Goal: Transaction & Acquisition: Purchase product/service

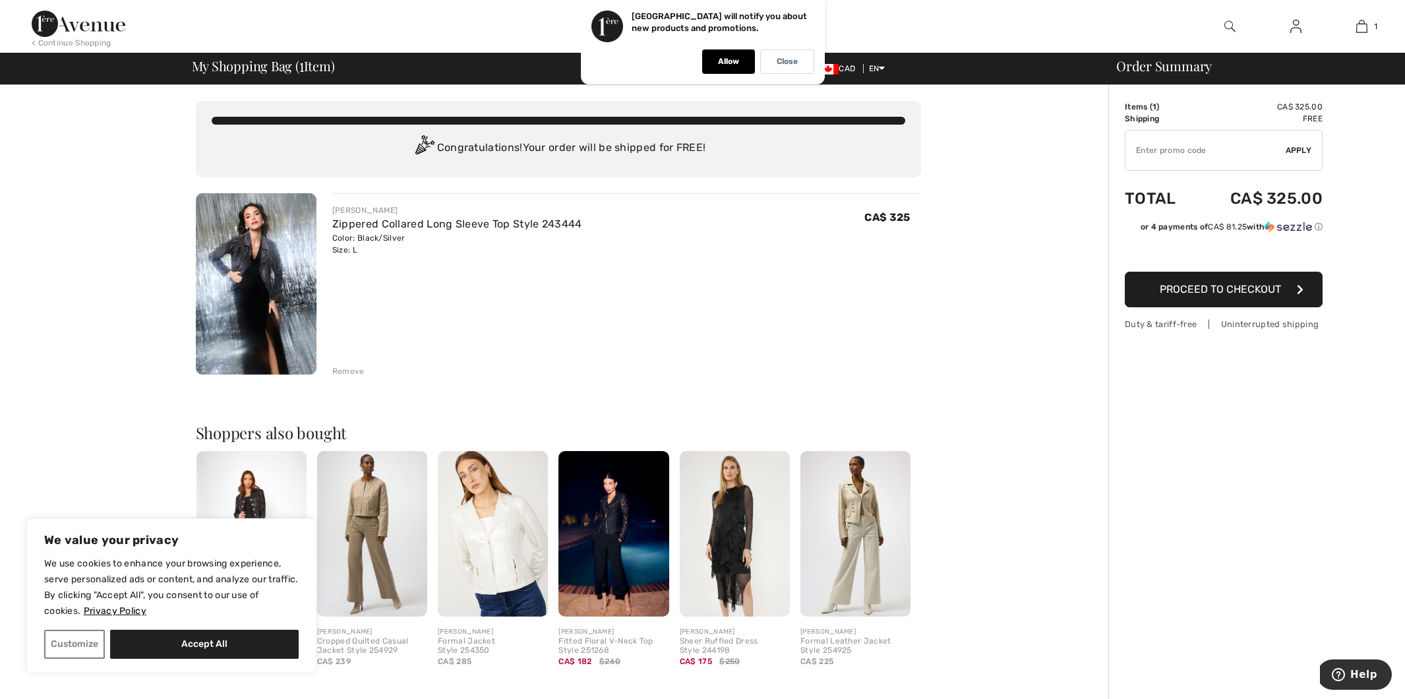
click at [1161, 150] on input "TEXT" at bounding box center [1205, 151] width 160 height 40
type input "NEW15"
click at [1292, 148] on span "Apply" at bounding box center [1299, 150] width 26 height 12
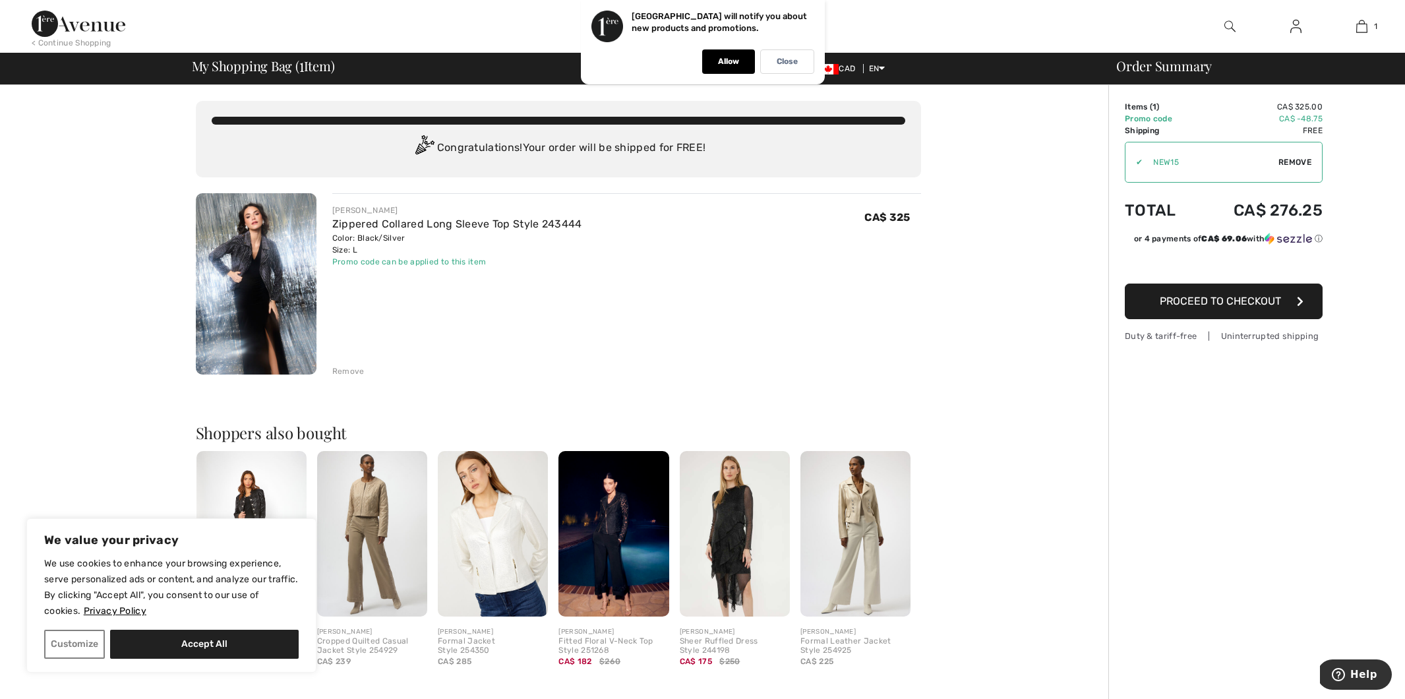
click at [1247, 307] on span "Proceed to Checkout" at bounding box center [1220, 301] width 121 height 13
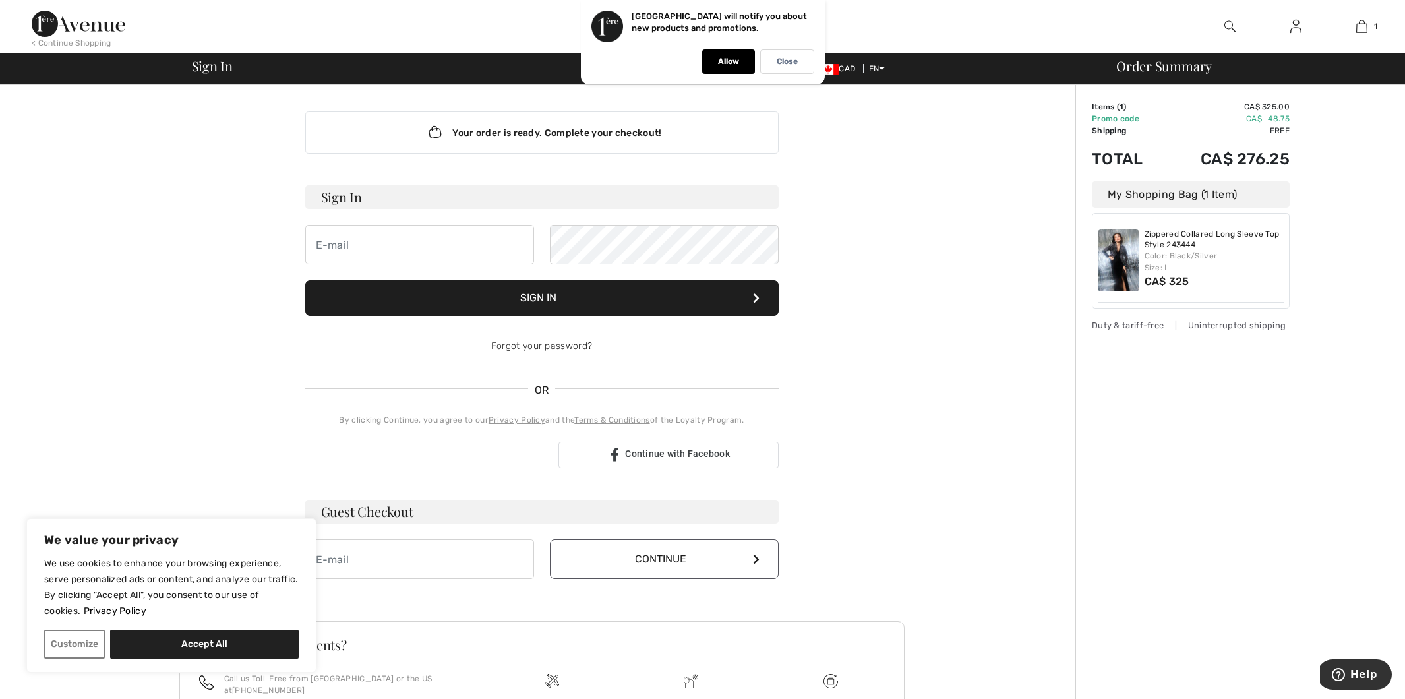
click at [934, 388] on div "Your order is ready. Complete your checkout! Sign In Sign In Forgot your passwo…" at bounding box center [541, 462] width 1067 height 755
click at [209, 639] on button "Accept All" at bounding box center [204, 644] width 189 height 29
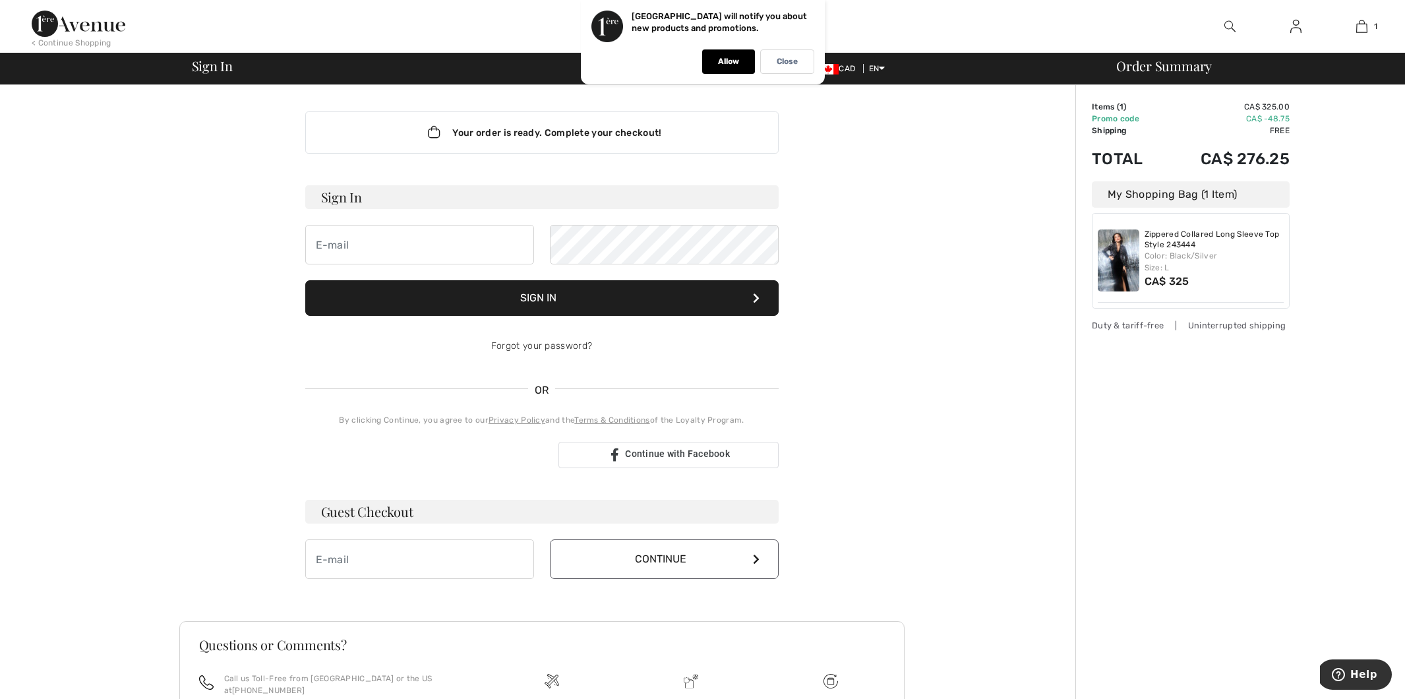
checkbox input "true"
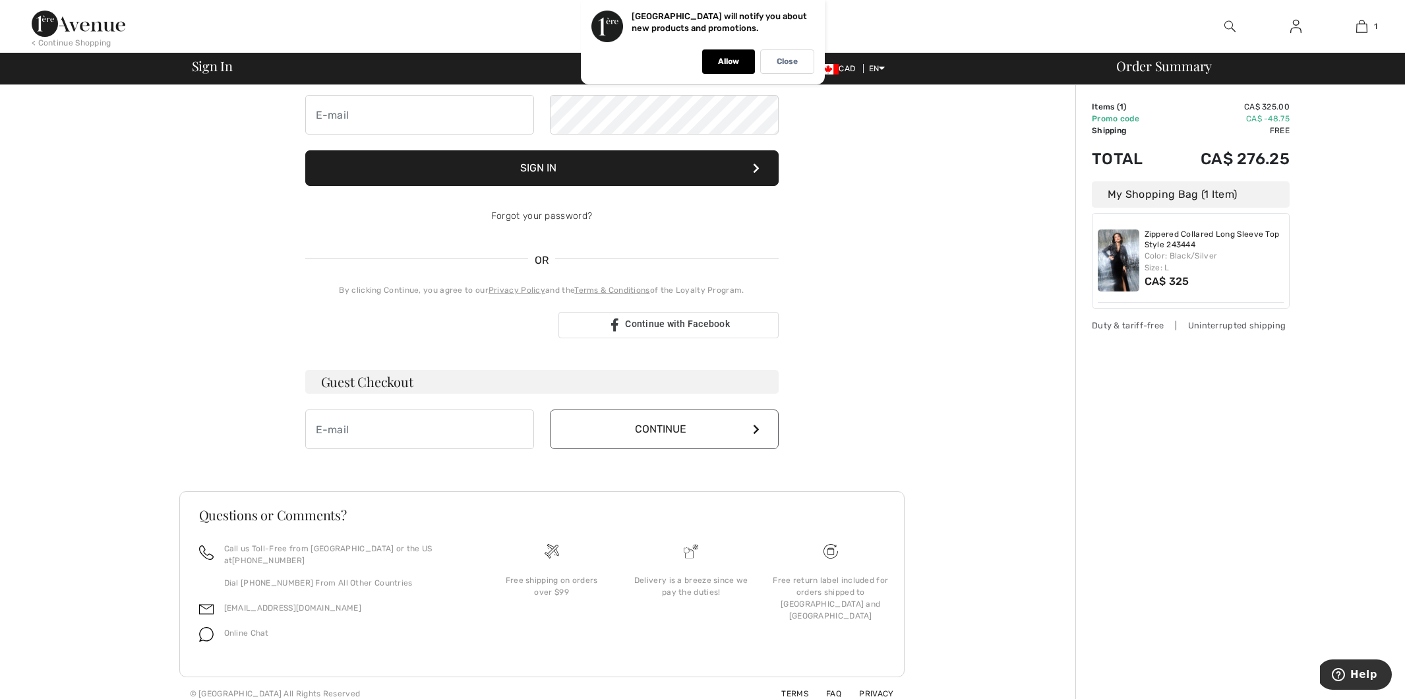
scroll to position [129, 0]
click at [468, 324] on div "Sign in with Google. Opens in new tab" at bounding box center [426, 325] width 243 height 29
type input "[EMAIL_ADDRESS][DOMAIN_NAME]"
click at [652, 440] on button "Continue" at bounding box center [664, 430] width 229 height 40
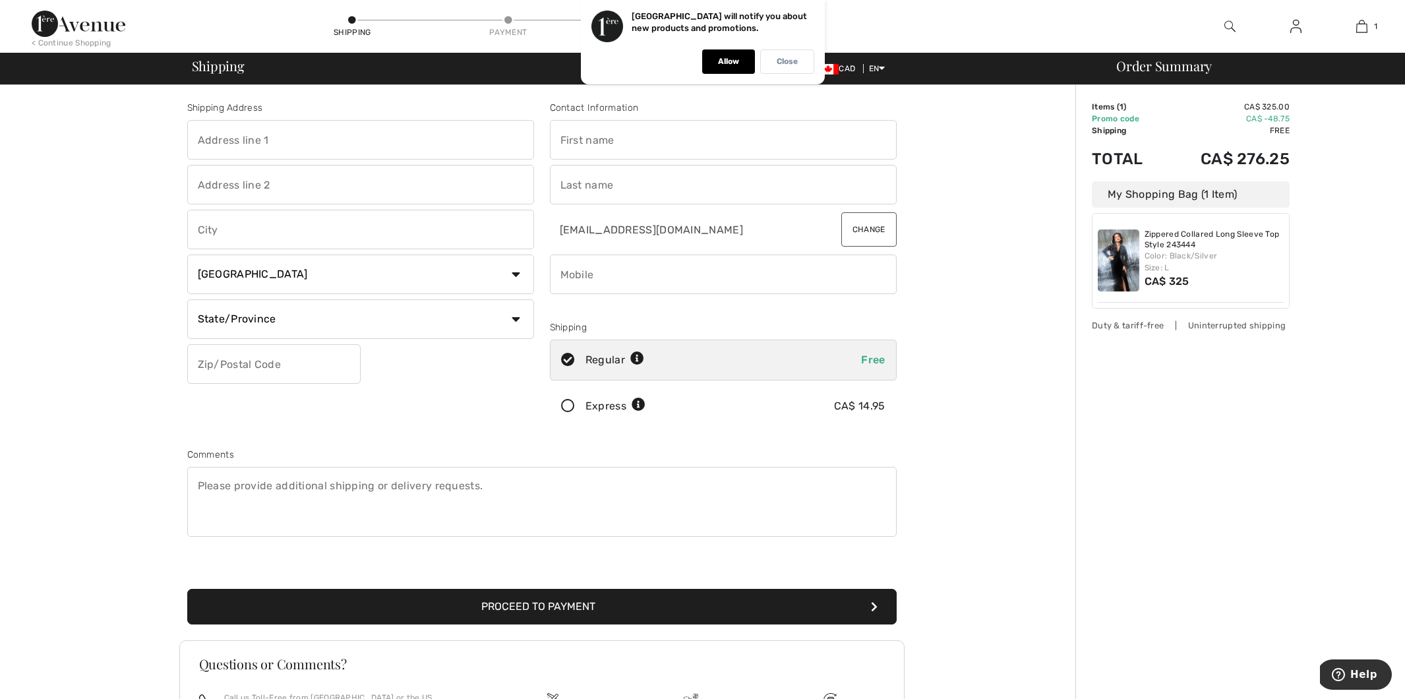
click at [781, 67] on div "Close" at bounding box center [787, 61] width 54 height 24
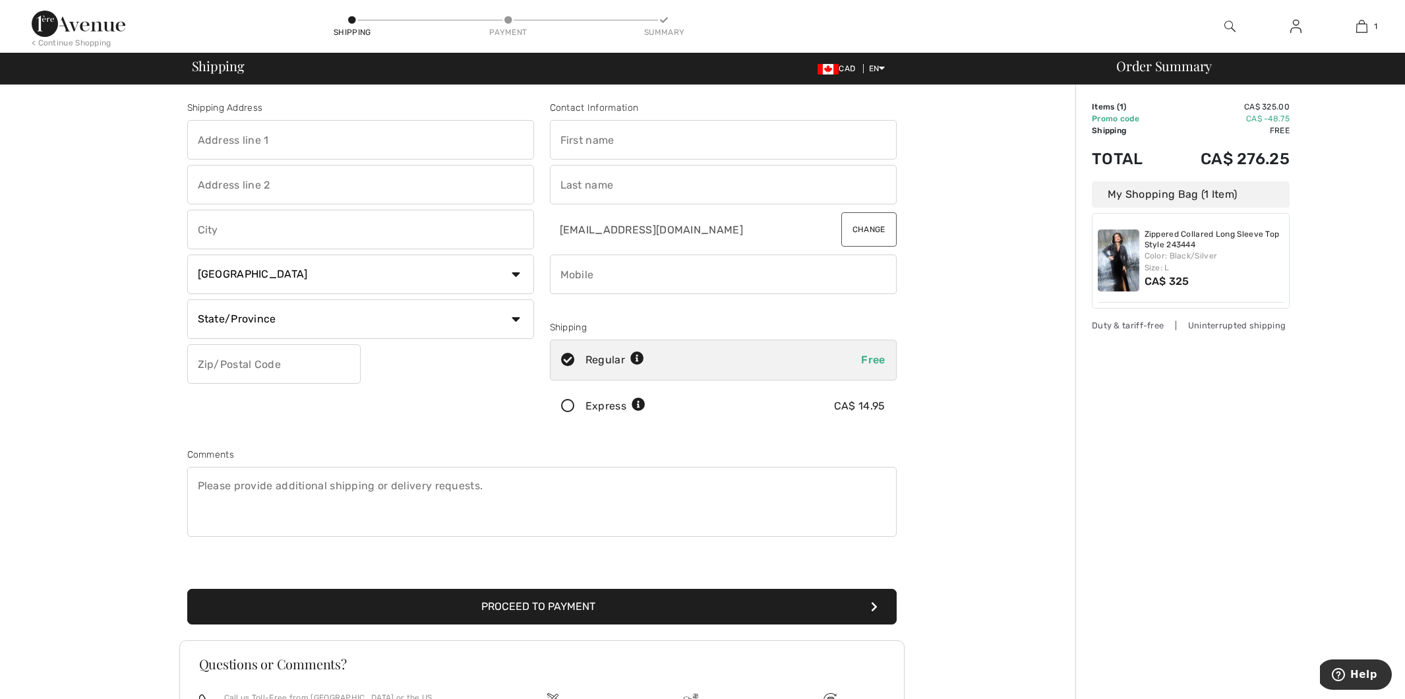
click at [1120, 260] on img at bounding box center [1119, 260] width 42 height 62
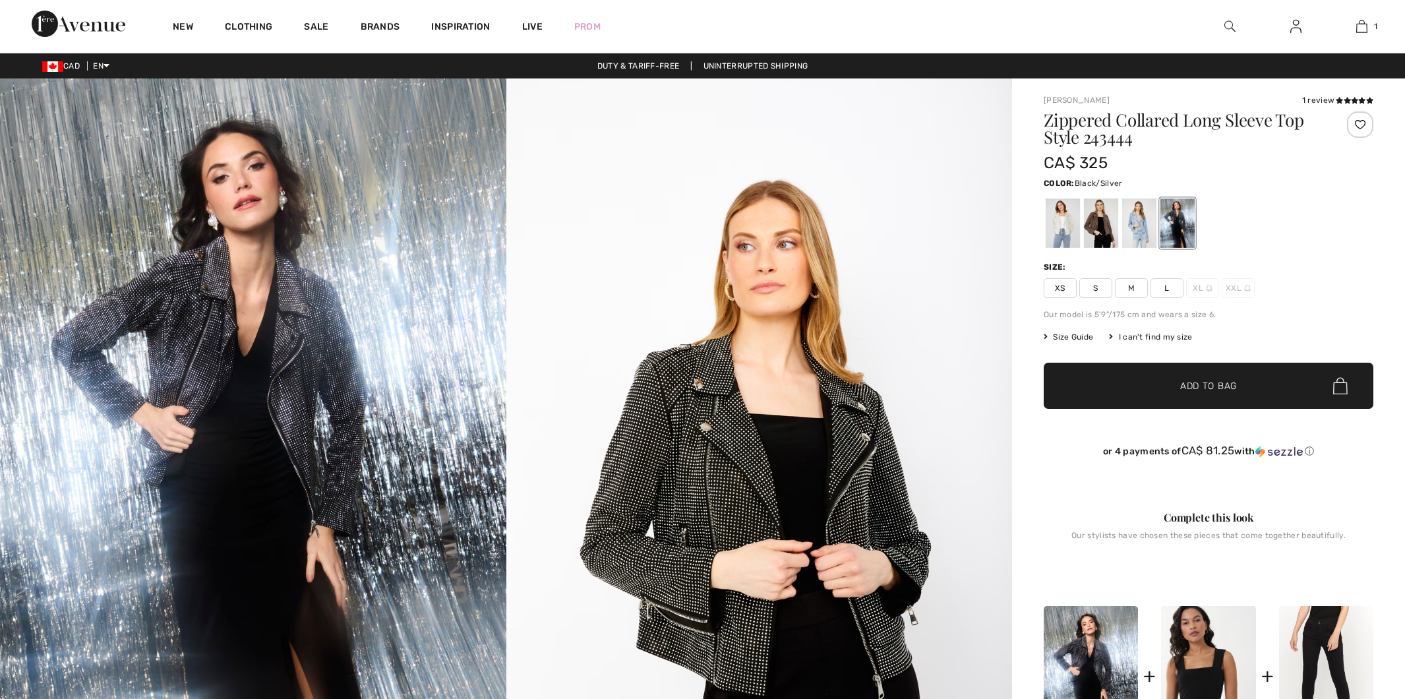
checkbox input "true"
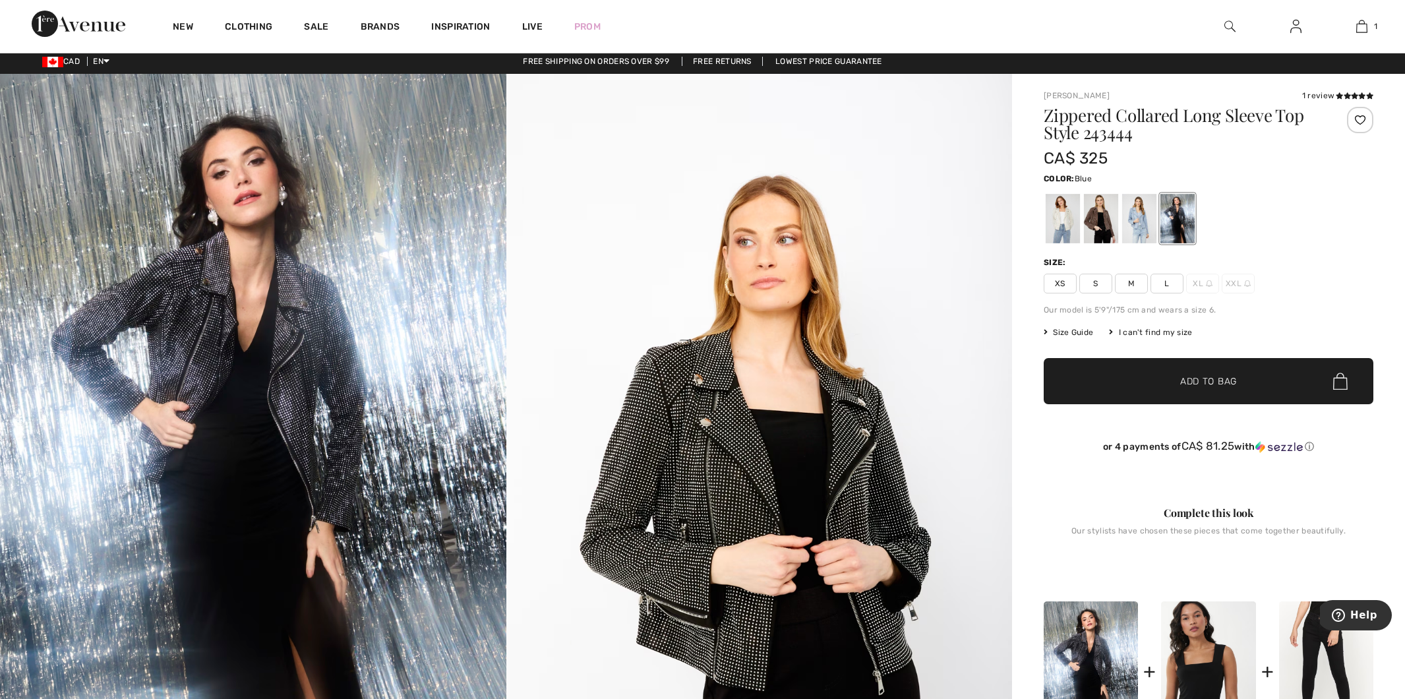
click at [1137, 211] on div at bounding box center [1139, 218] width 34 height 49
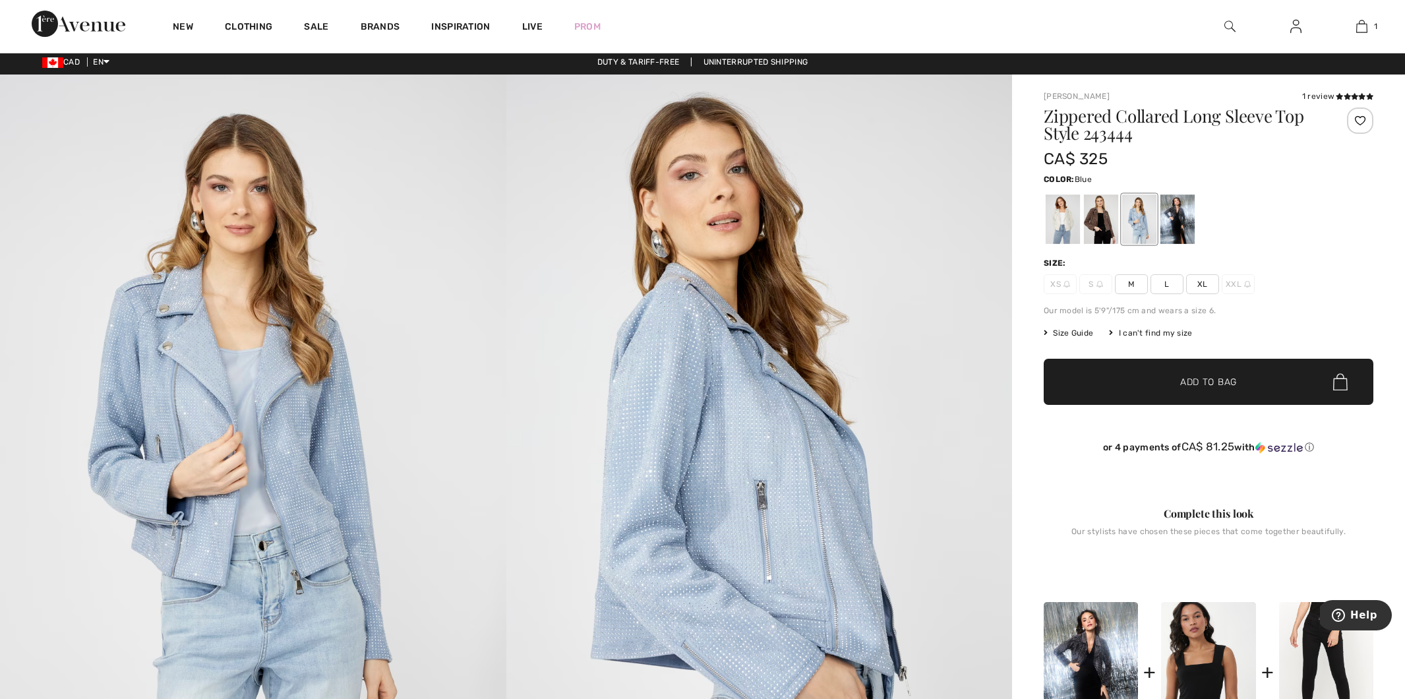
scroll to position [15, 0]
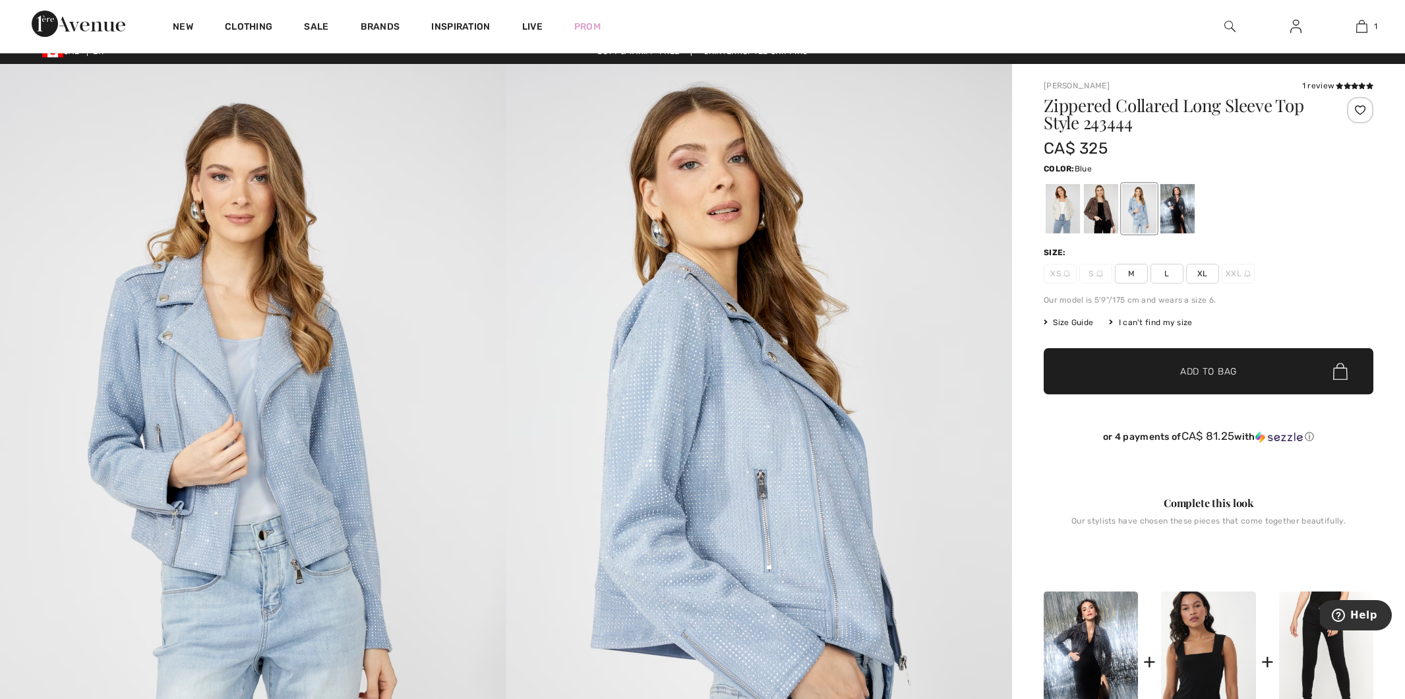
click at [120, 232] on img at bounding box center [253, 443] width 506 height 759
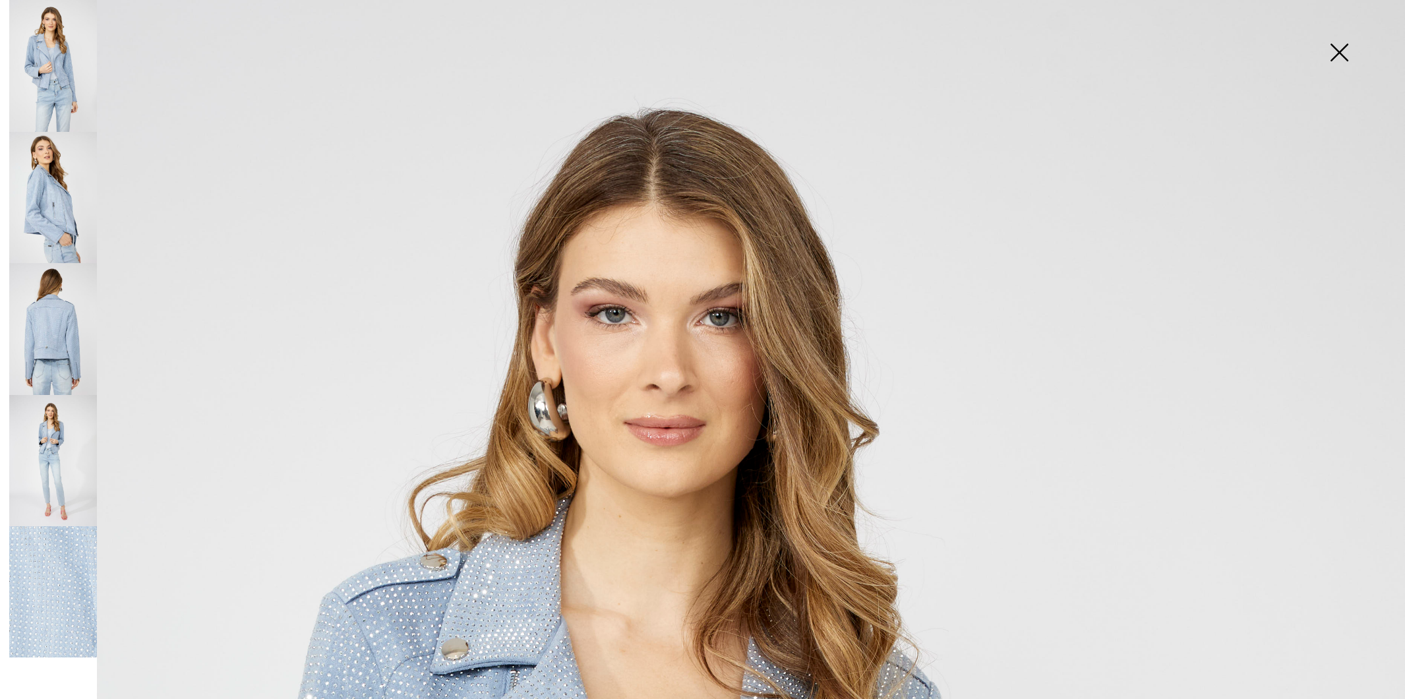
click at [55, 216] on img at bounding box center [53, 198] width 88 height 132
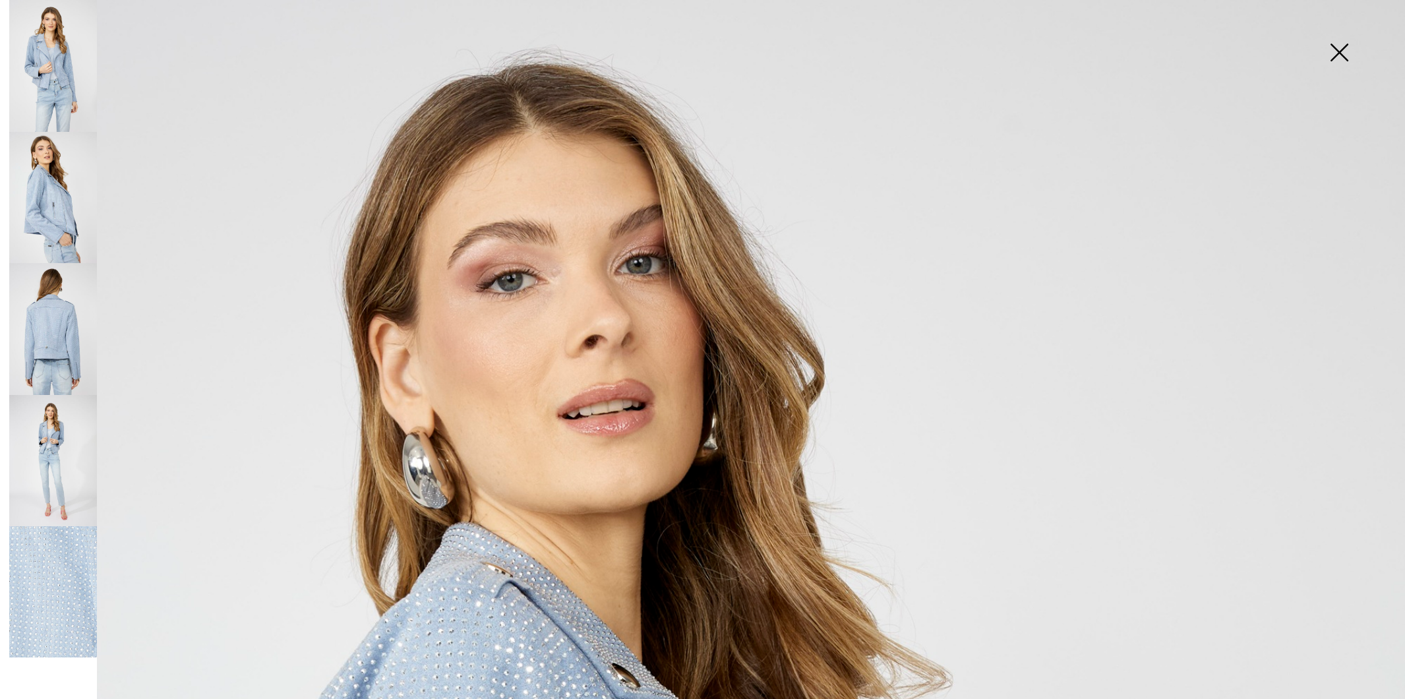
scroll to position [0, 0]
click at [1340, 50] on img at bounding box center [1339, 54] width 66 height 68
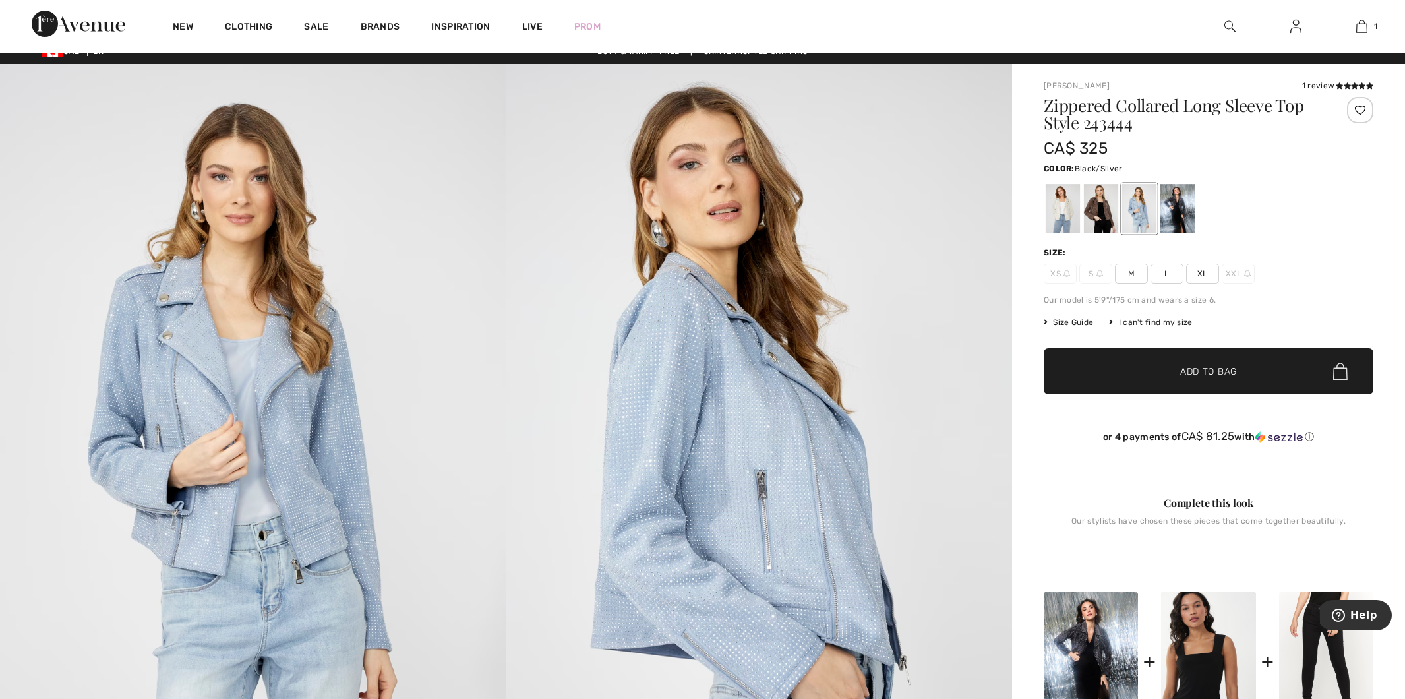
click at [1169, 210] on div at bounding box center [1177, 208] width 34 height 49
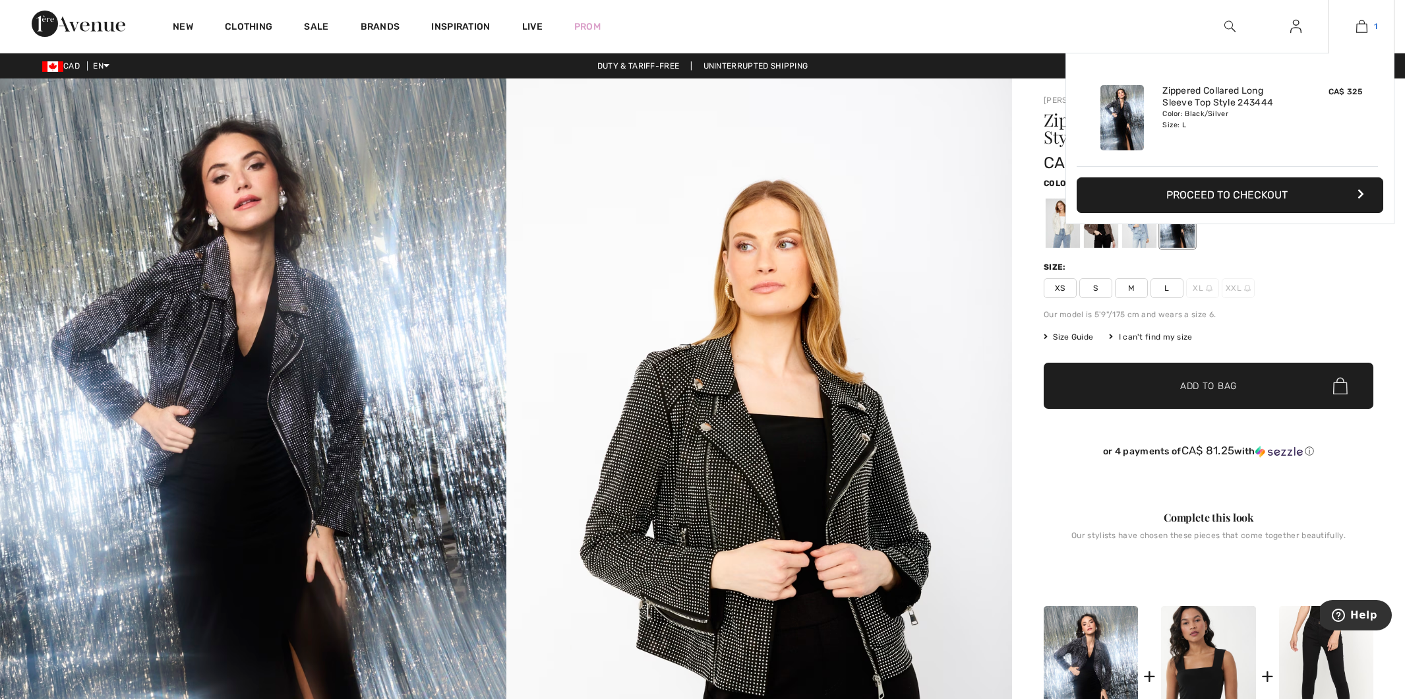
click at [1363, 29] on img at bounding box center [1361, 26] width 11 height 16
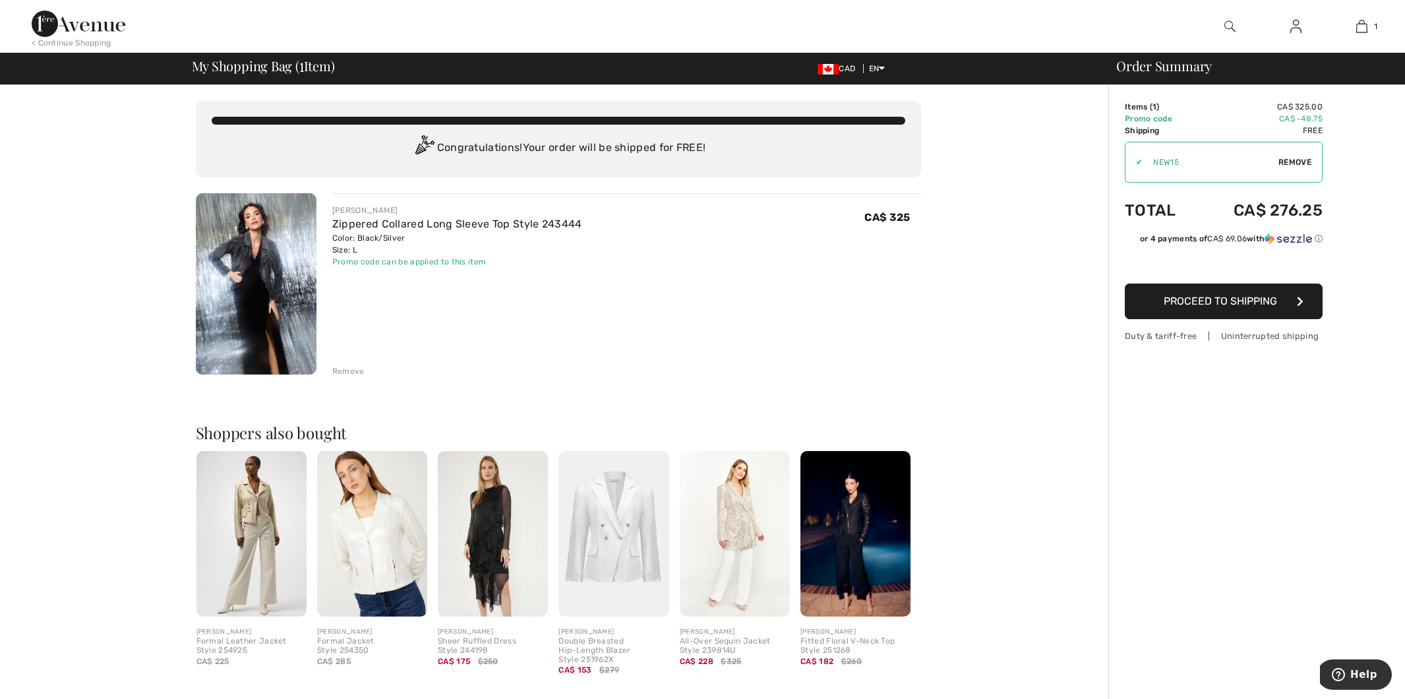
click at [1224, 305] on span "Proceed to Shipping" at bounding box center [1220, 301] width 113 height 13
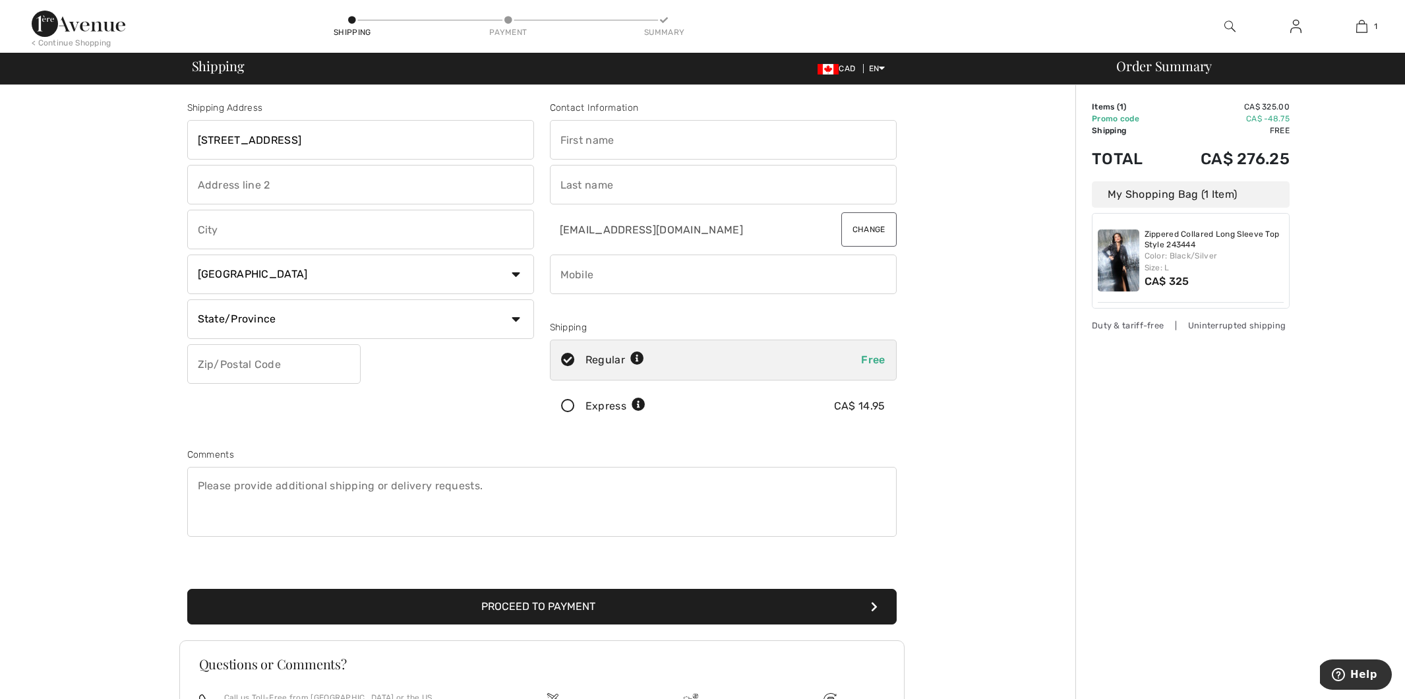
type input "[STREET_ADDRESS]"
click at [333, 211] on input "text" at bounding box center [360, 230] width 347 height 40
click at [329, 181] on input "text" at bounding box center [360, 185] width 347 height 40
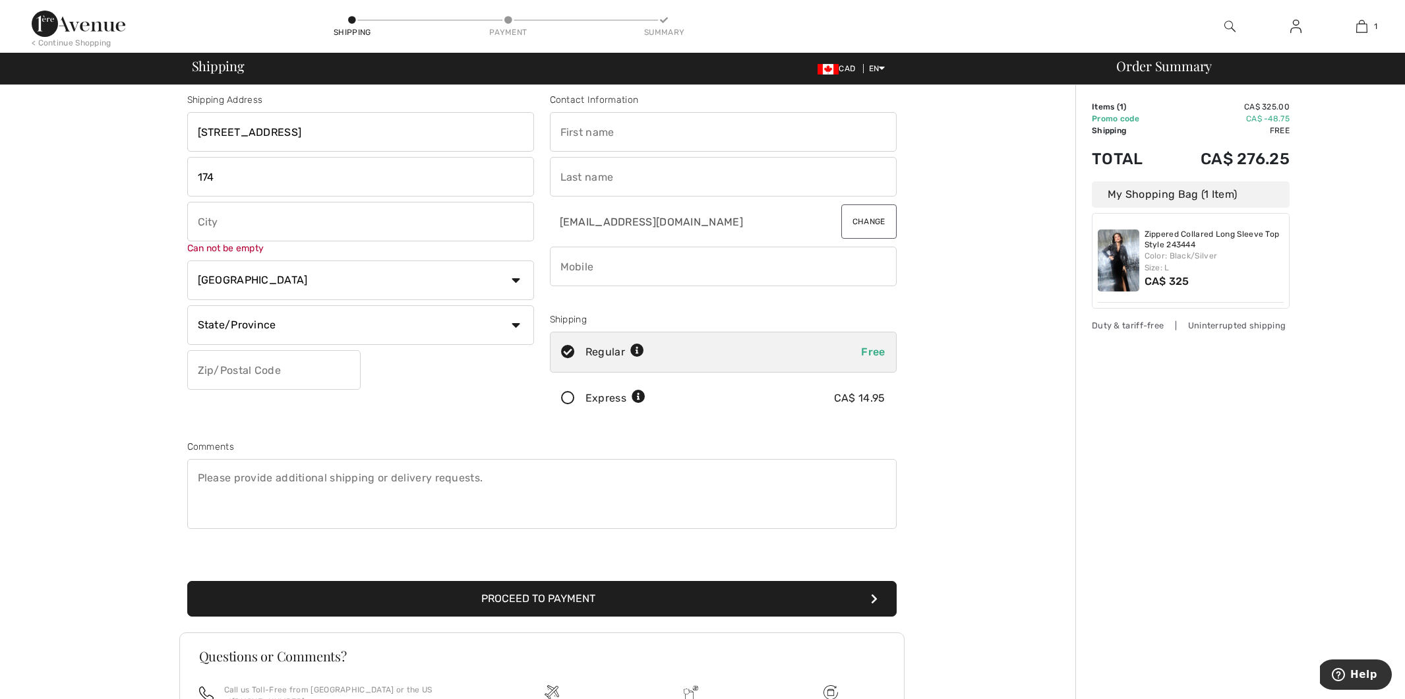
scroll to position [8, 0]
type input "174"
click at [271, 217] on input "text" at bounding box center [360, 222] width 347 height 40
type input "[GEOGRAPHIC_DATA]"
select select "BC"
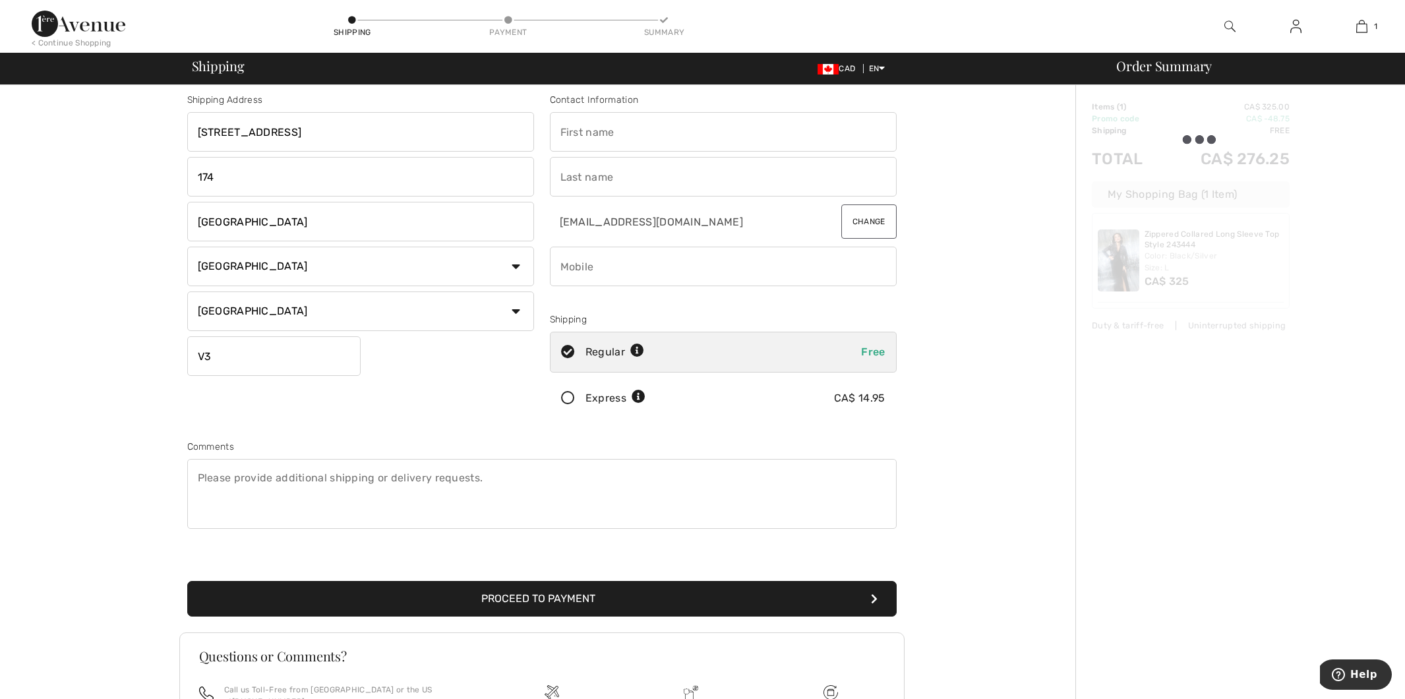
type input "V3W1P5"
type input "Retta"
type input "Wood"
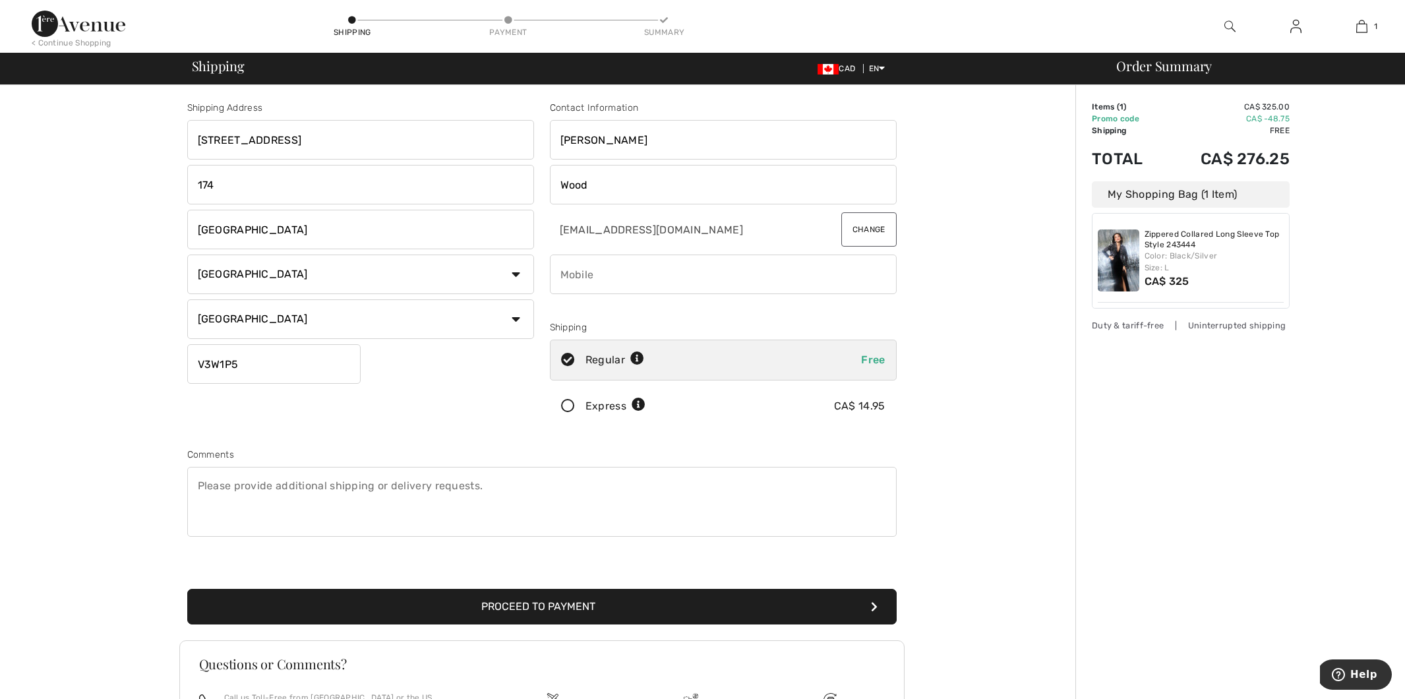
scroll to position [0, 0]
type input "Surrey"
drag, startPoint x: 596, startPoint y: 140, endPoint x: 519, endPoint y: 140, distance: 77.1
click at [519, 140] on div "Shipping Address 12040 68 ave 174 Surrey Country Canada United States Afghanist…" at bounding box center [541, 354] width 725 height 571
type input "Loretta"
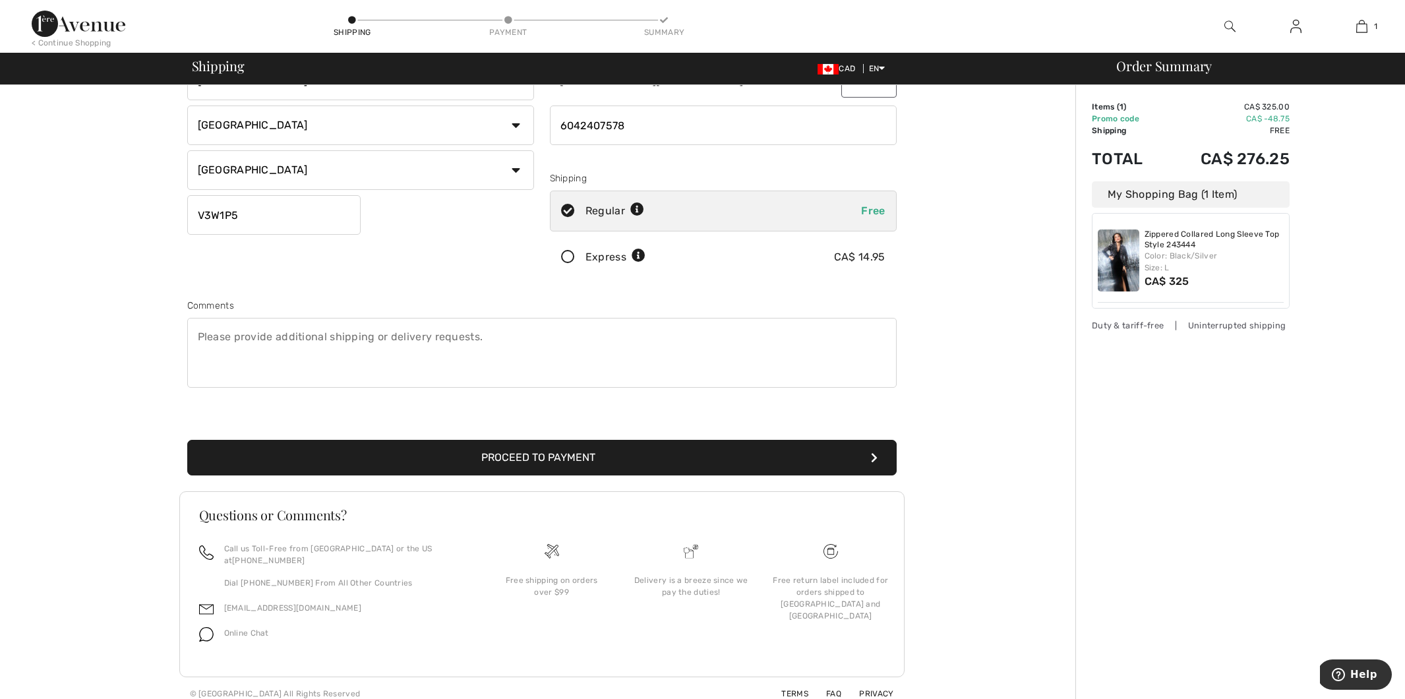
scroll to position [148, 0]
type input "6042407578"
click at [528, 454] on button "Proceed to Payment" at bounding box center [541, 458] width 709 height 36
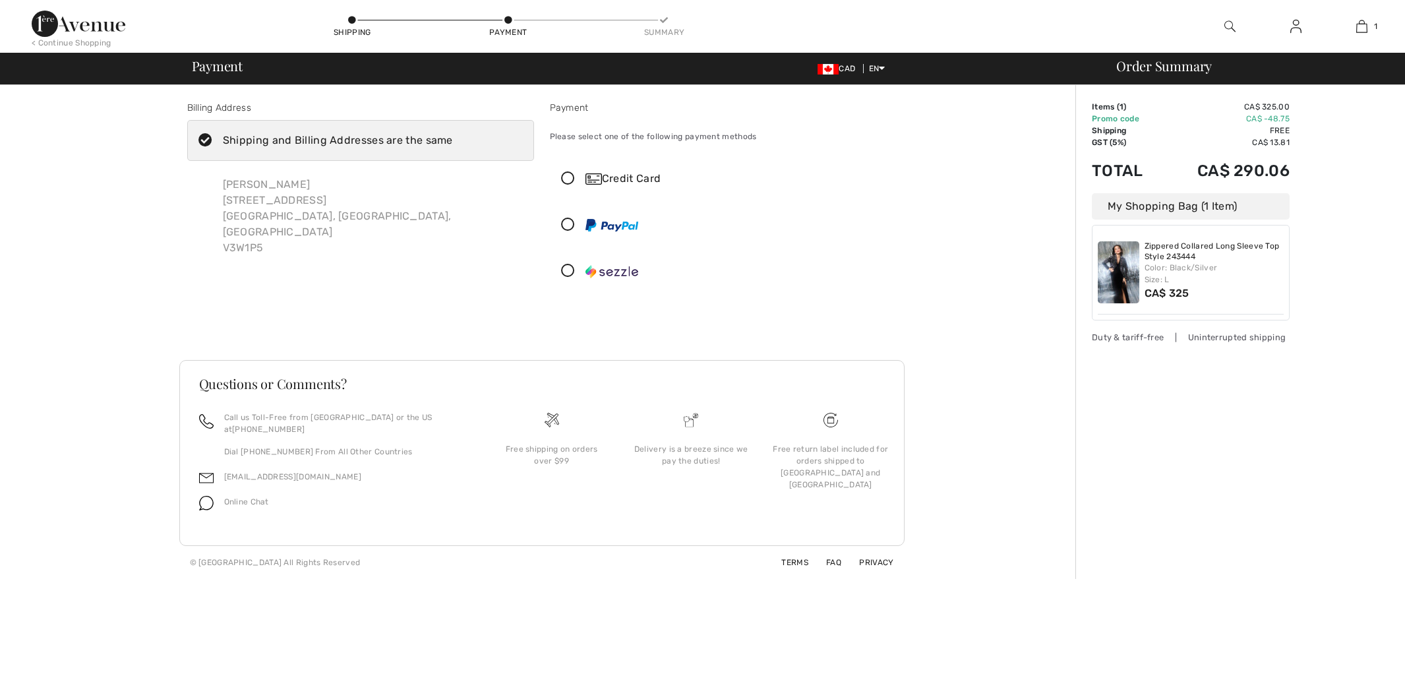
checkbox input "true"
click at [566, 270] on icon at bounding box center [568, 271] width 35 height 14
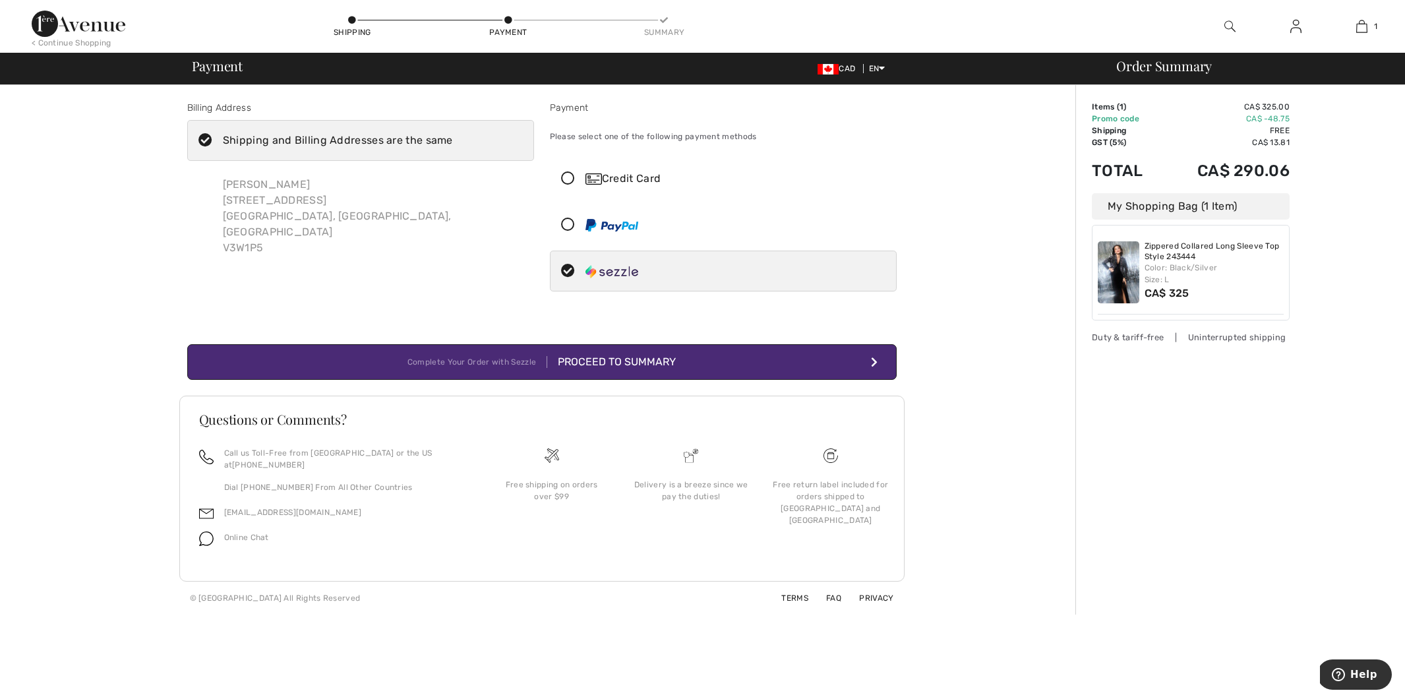
click at [642, 360] on div "Proceed to Summary" at bounding box center [611, 362] width 129 height 16
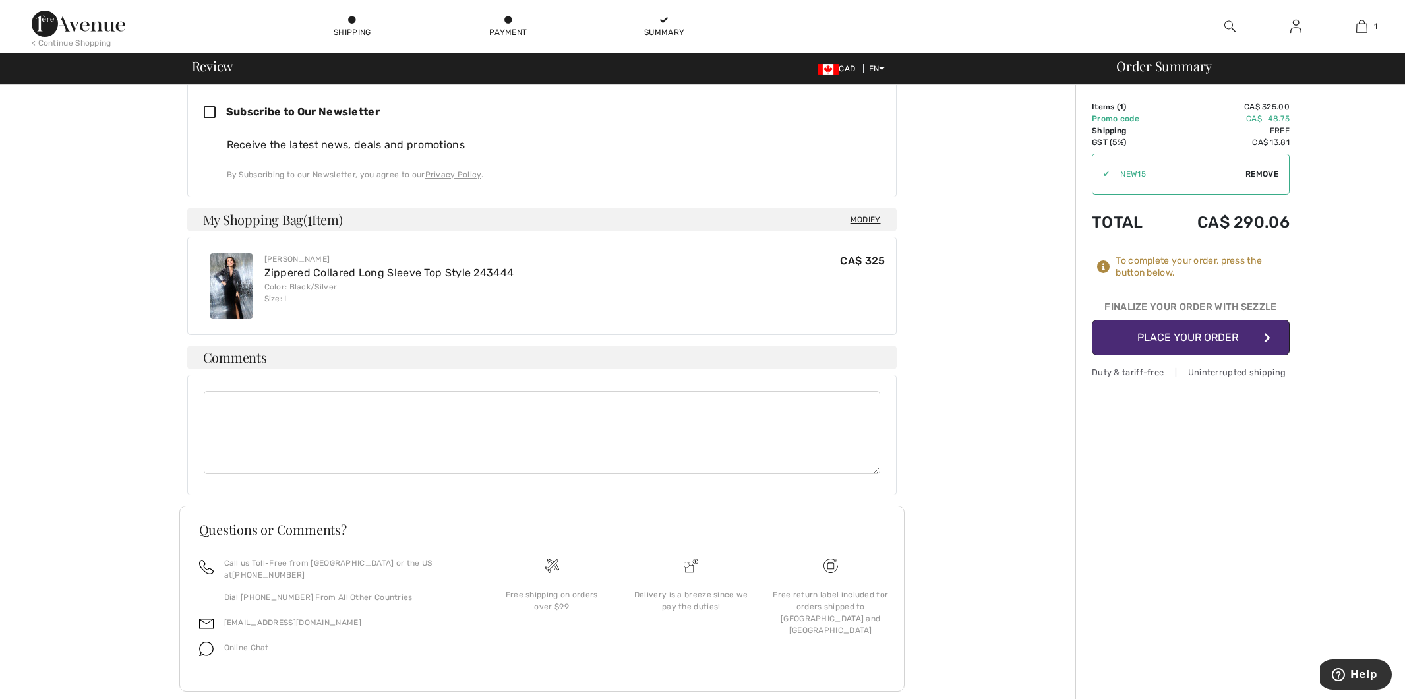
scroll to position [579, 0]
click at [832, 698] on link "FAQ" at bounding box center [825, 708] width 31 height 9
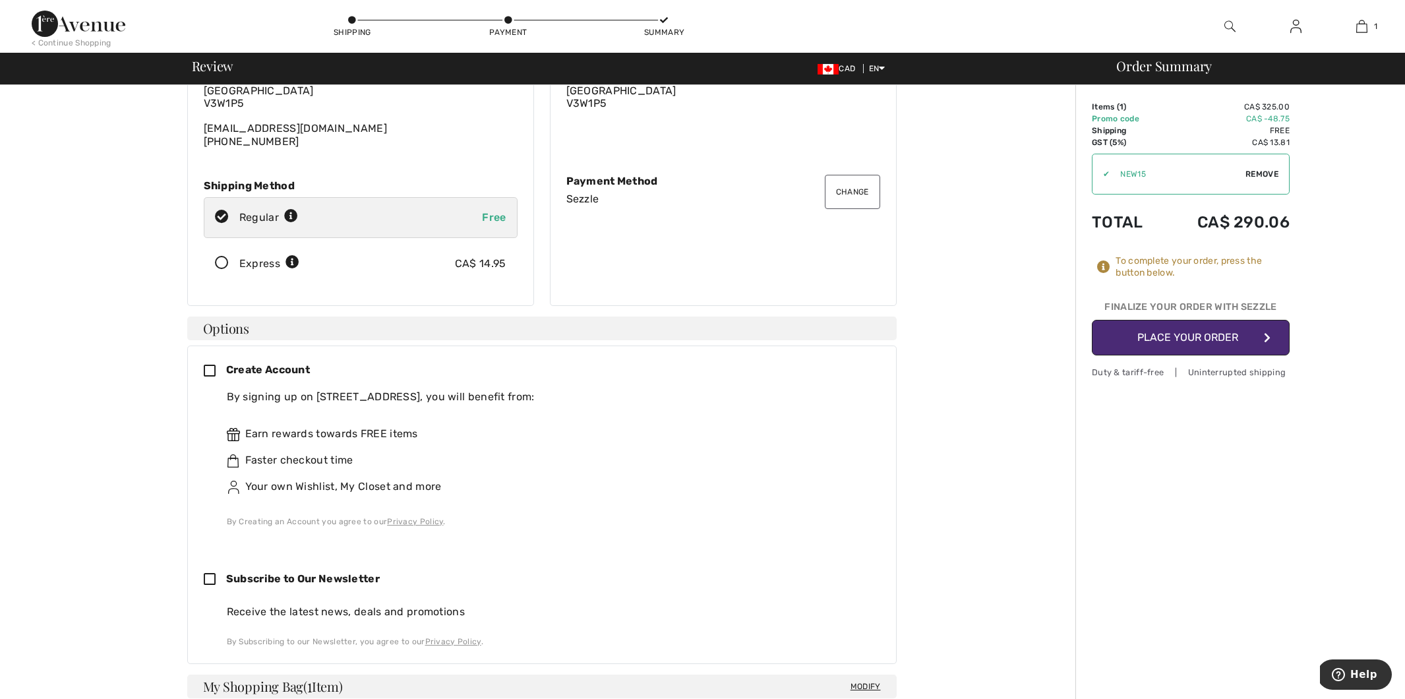
scroll to position [115, 0]
click at [209, 362] on icon at bounding box center [215, 369] width 22 height 14
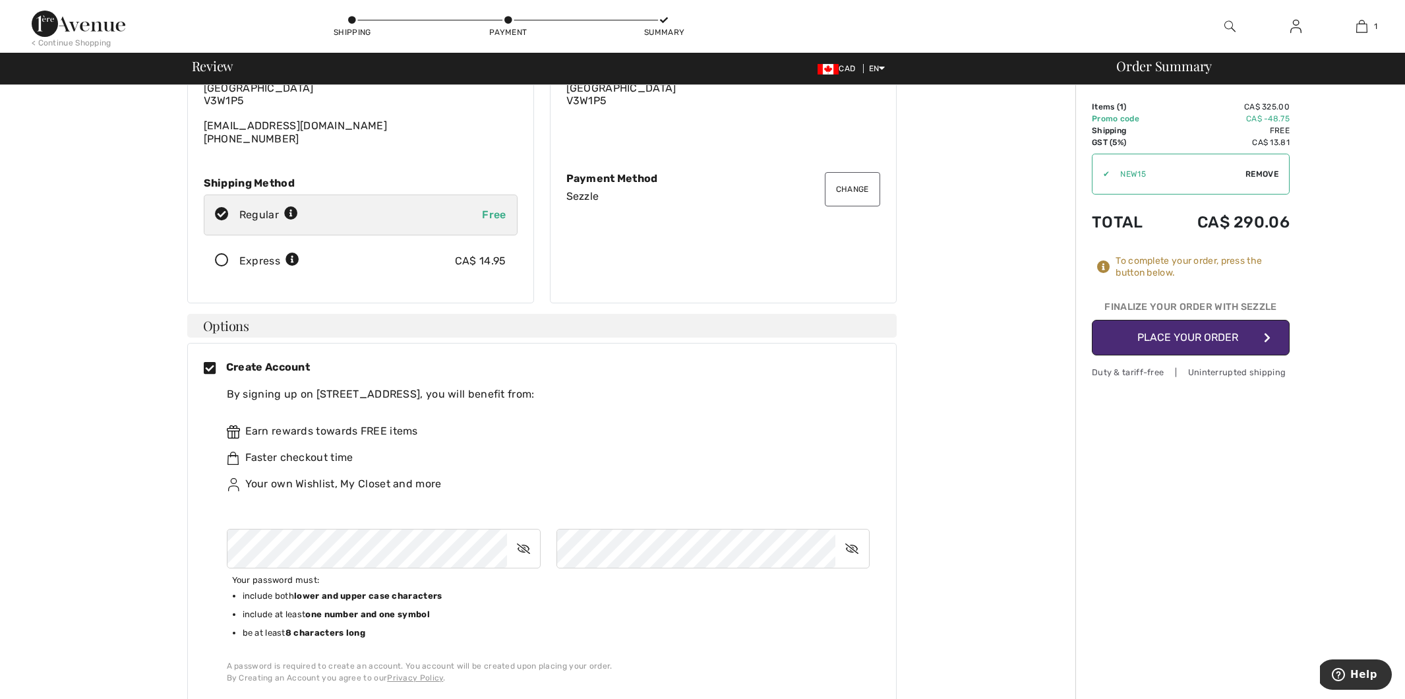
click at [527, 537] on icon at bounding box center [523, 548] width 33 height 30
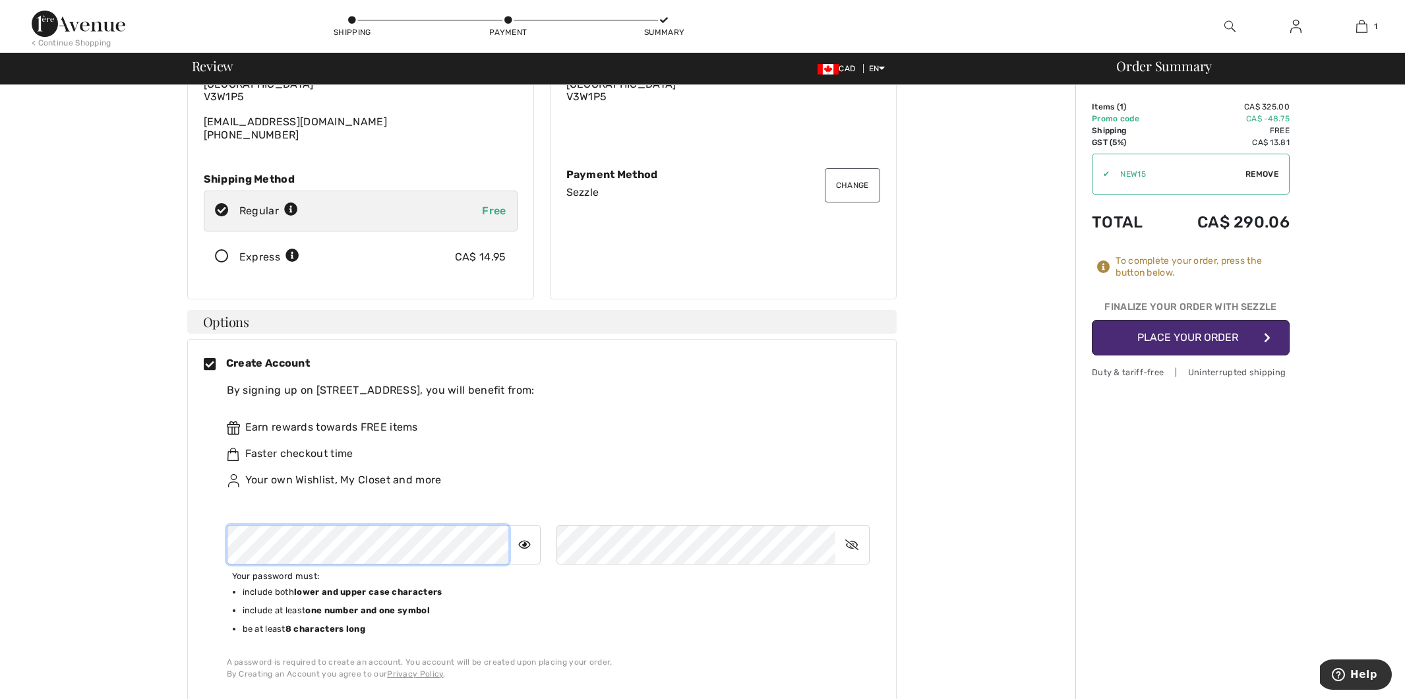
scroll to position [116, 0]
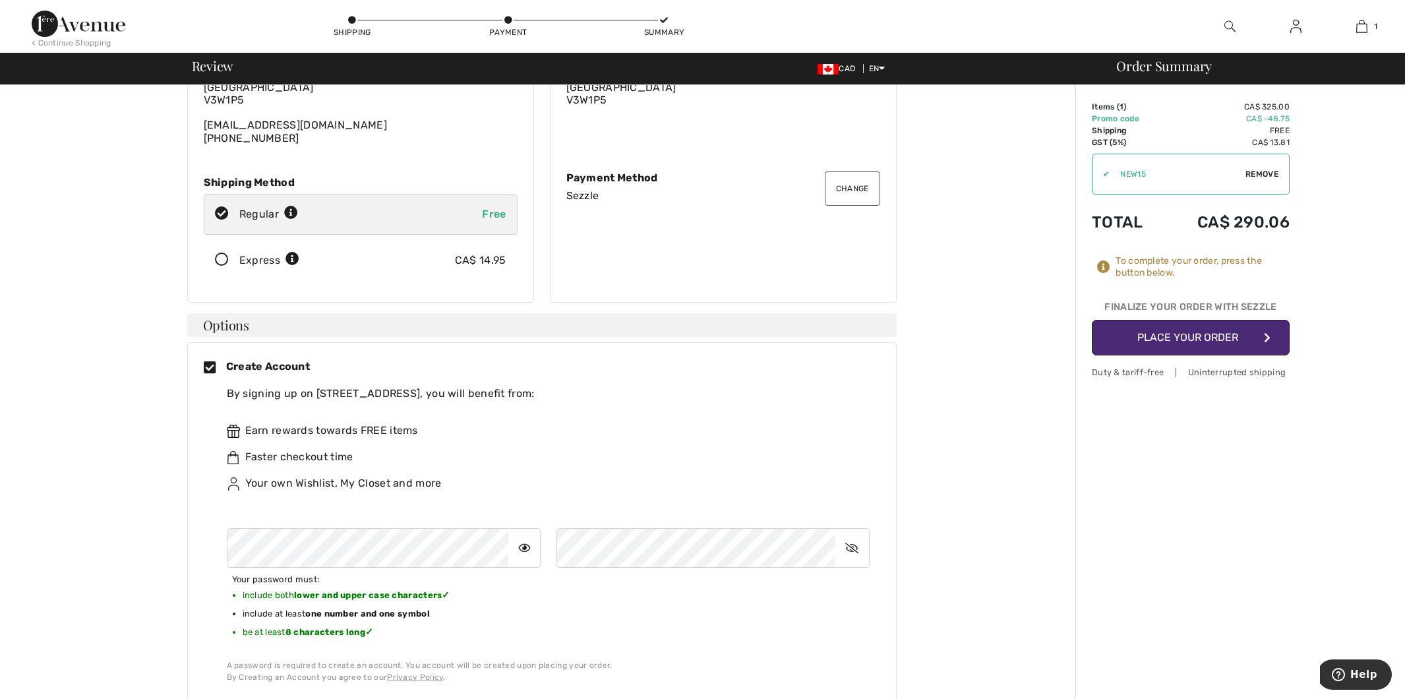
click at [472, 588] on li "include both lower and upper case characters ✓" at bounding box center [397, 597] width 309 height 18
click at [850, 533] on icon at bounding box center [851, 548] width 33 height 30
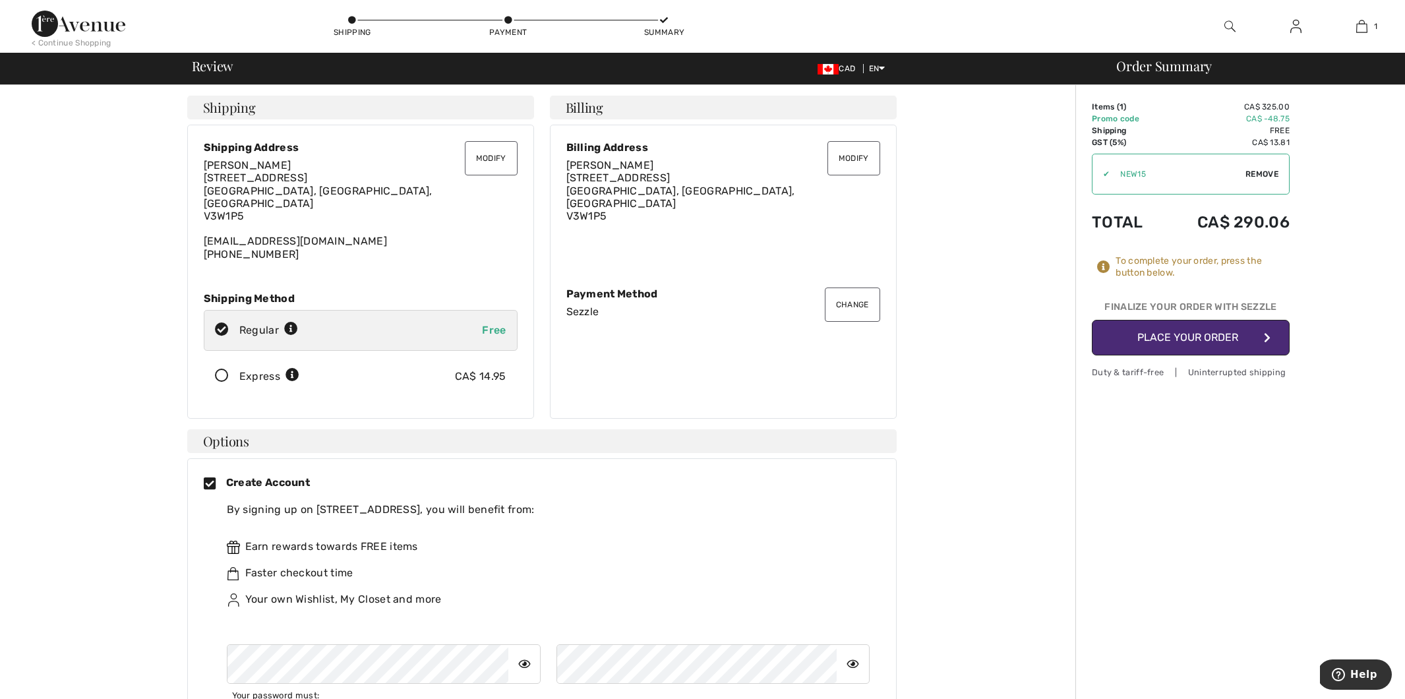
scroll to position [0, 0]
click at [1162, 345] on button "Place Your Order" at bounding box center [1191, 338] width 198 height 36
click at [1209, 337] on button "Place Your Order" at bounding box center [1191, 338] width 198 height 36
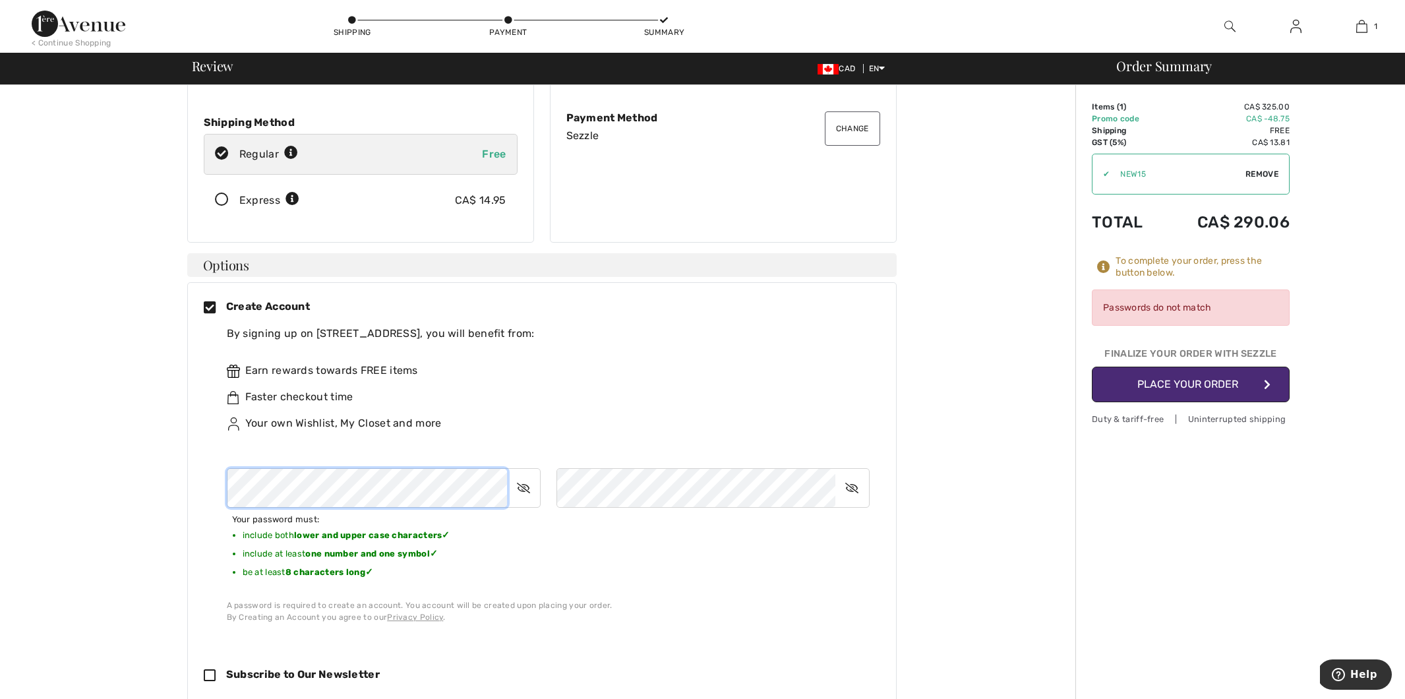
scroll to position [176, 0]
click at [850, 473] on icon at bounding box center [851, 488] width 33 height 30
click at [523, 473] on icon at bounding box center [523, 488] width 33 height 30
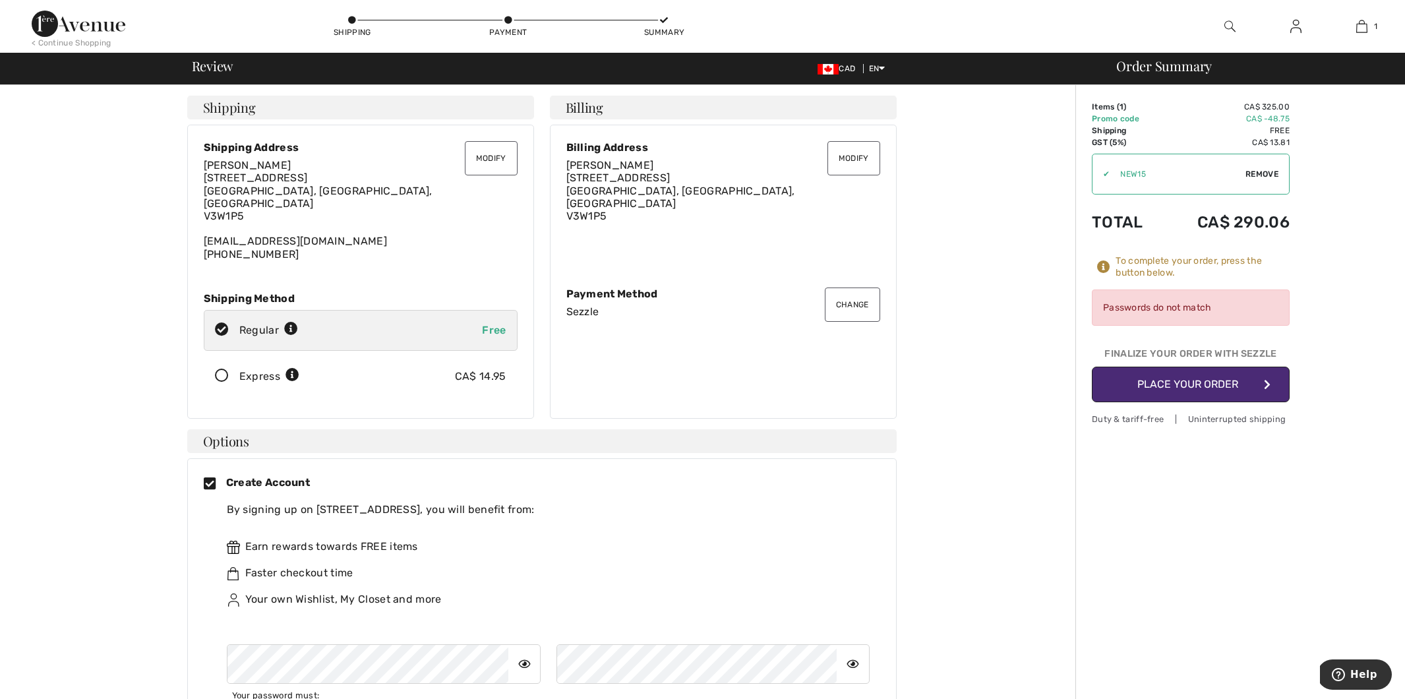
scroll to position [0, 0]
click at [1174, 390] on button "Place Your Order" at bounding box center [1191, 385] width 198 height 36
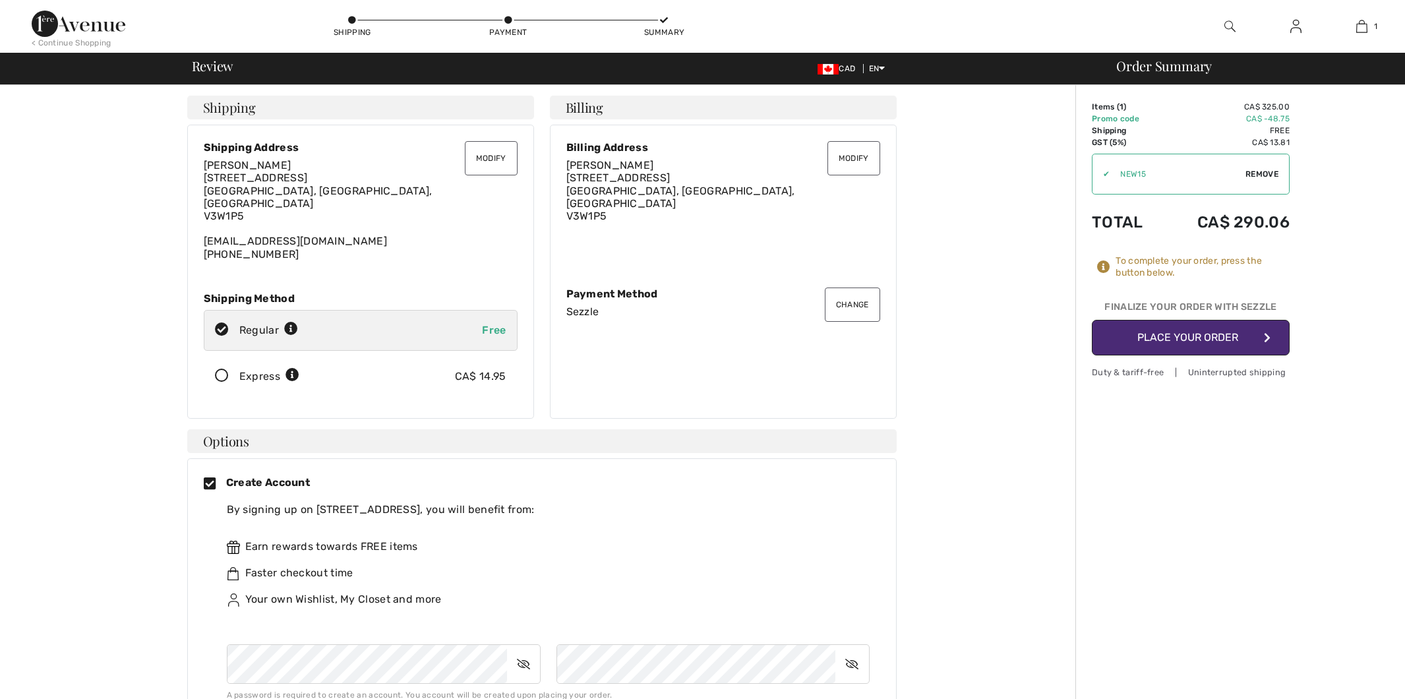
checkbox input "true"
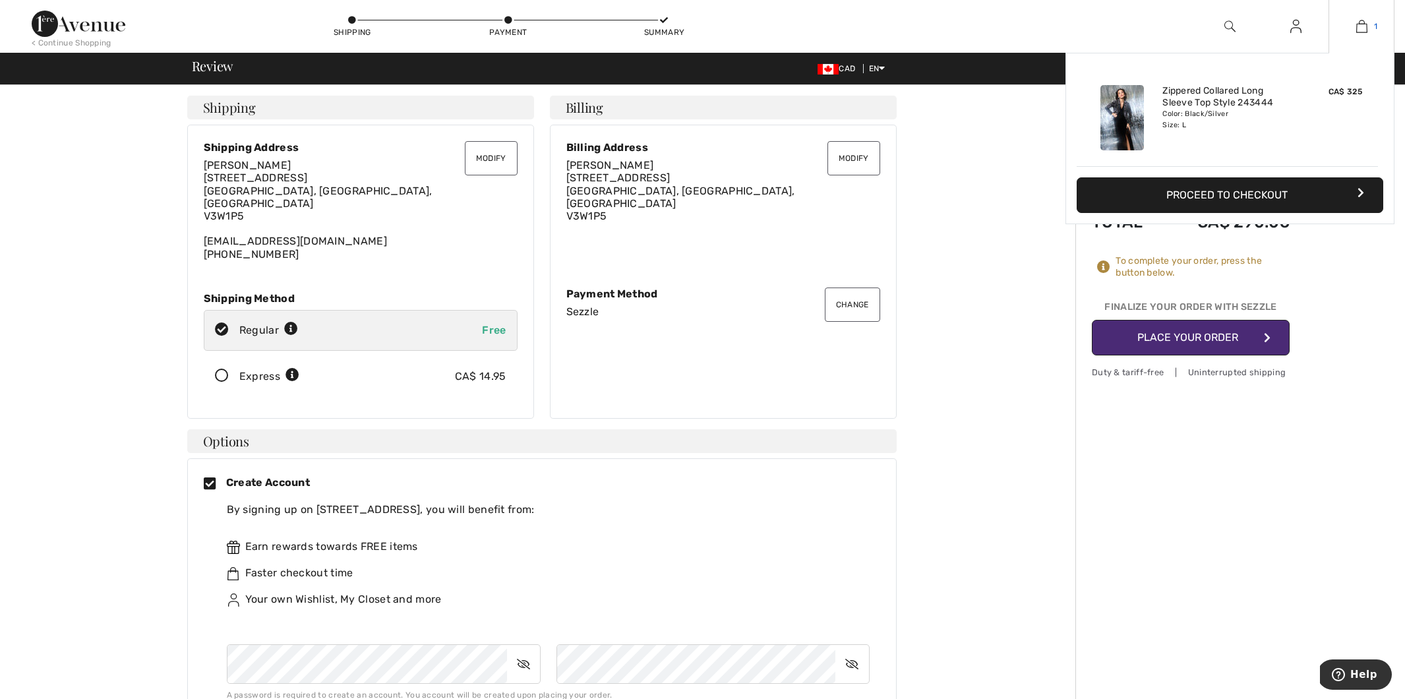
click at [1362, 30] on img at bounding box center [1361, 26] width 11 height 16
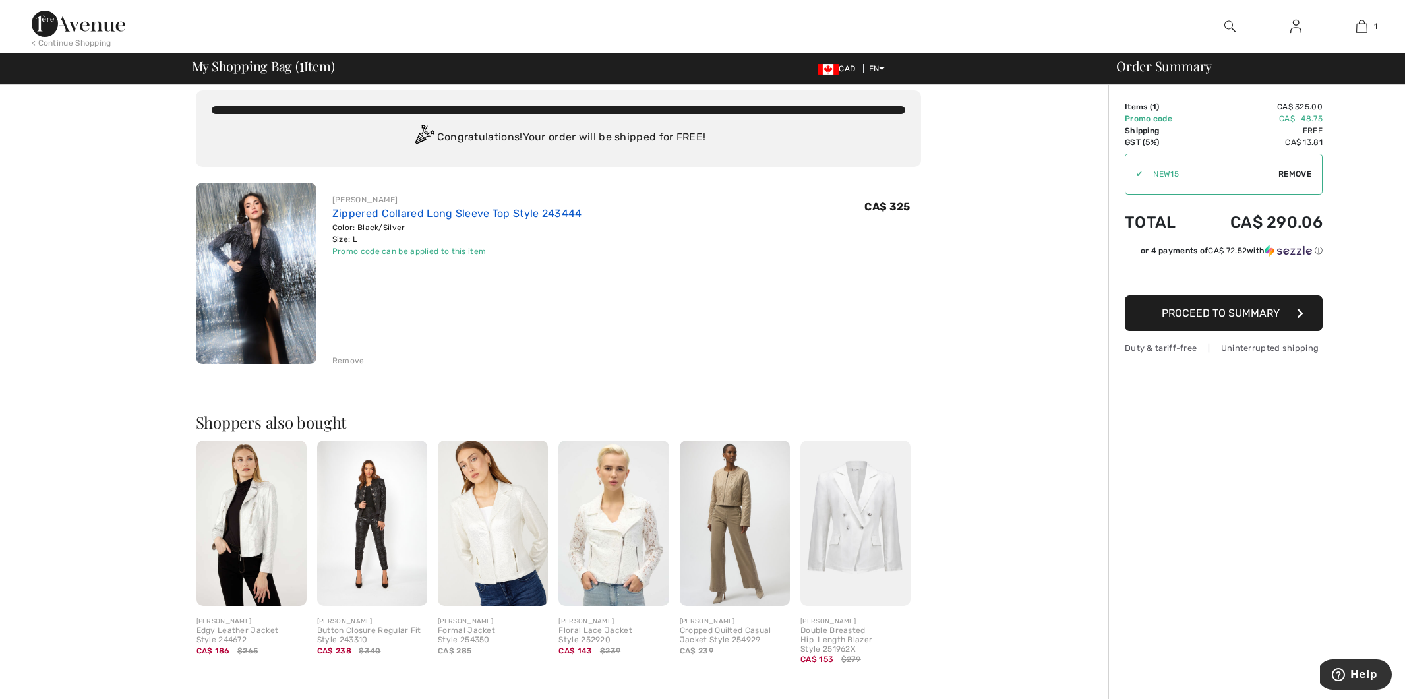
scroll to position [13, 0]
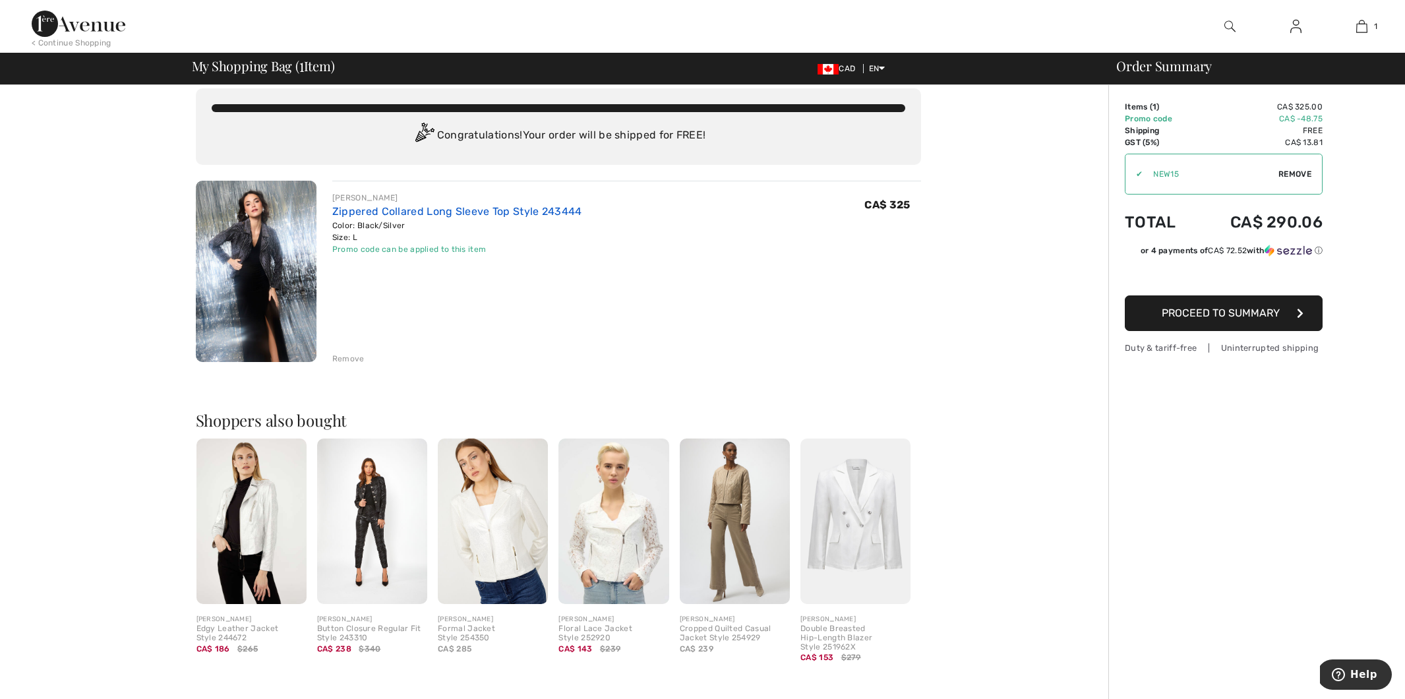
click at [403, 219] on div "[PERSON_NAME] Zippered Collared Long Sleeve Top Style 243444 Color: Black/Silve…" at bounding box center [457, 223] width 250 height 63
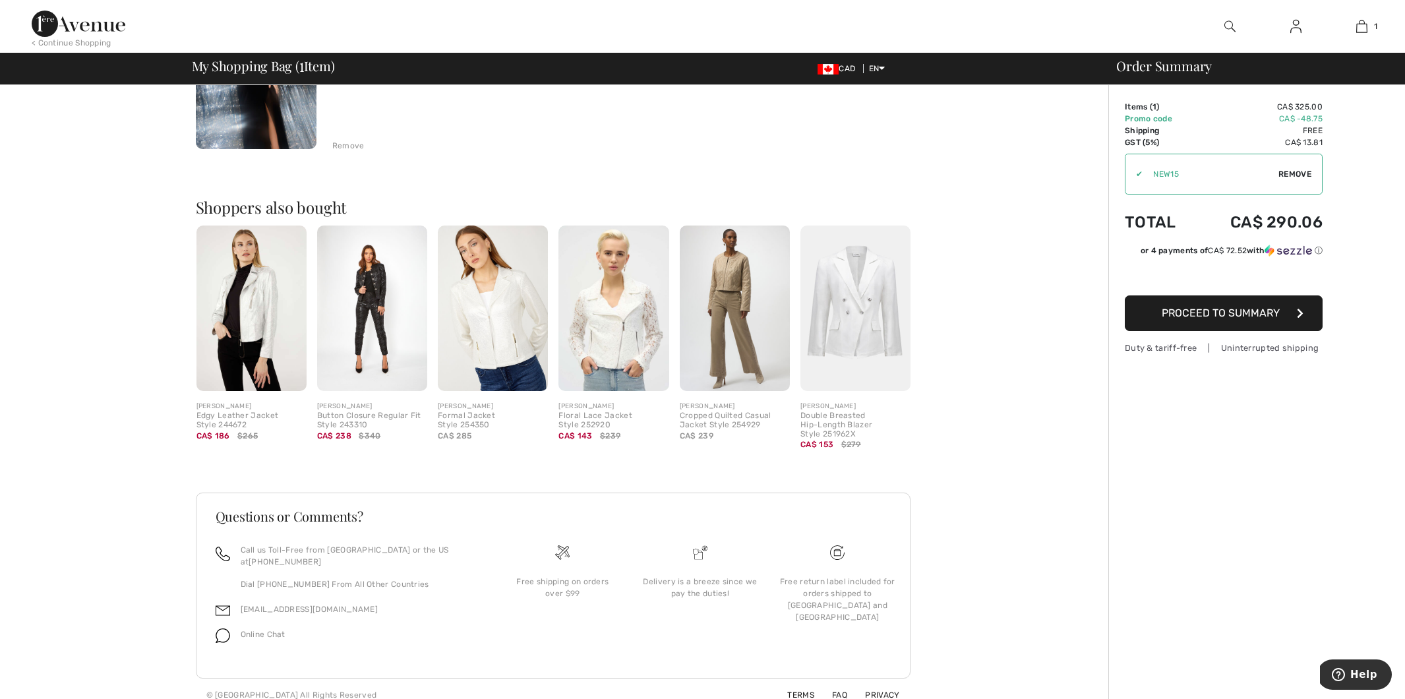
scroll to position [225, 0]
